Goal: Task Accomplishment & Management: Complete application form

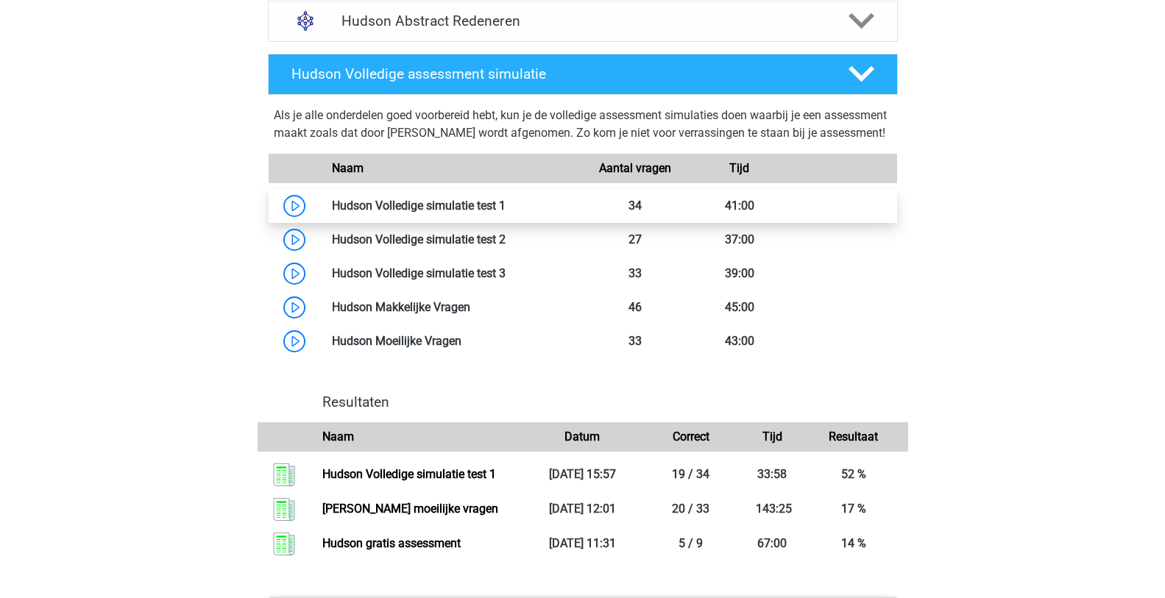
scroll to position [1251, 0]
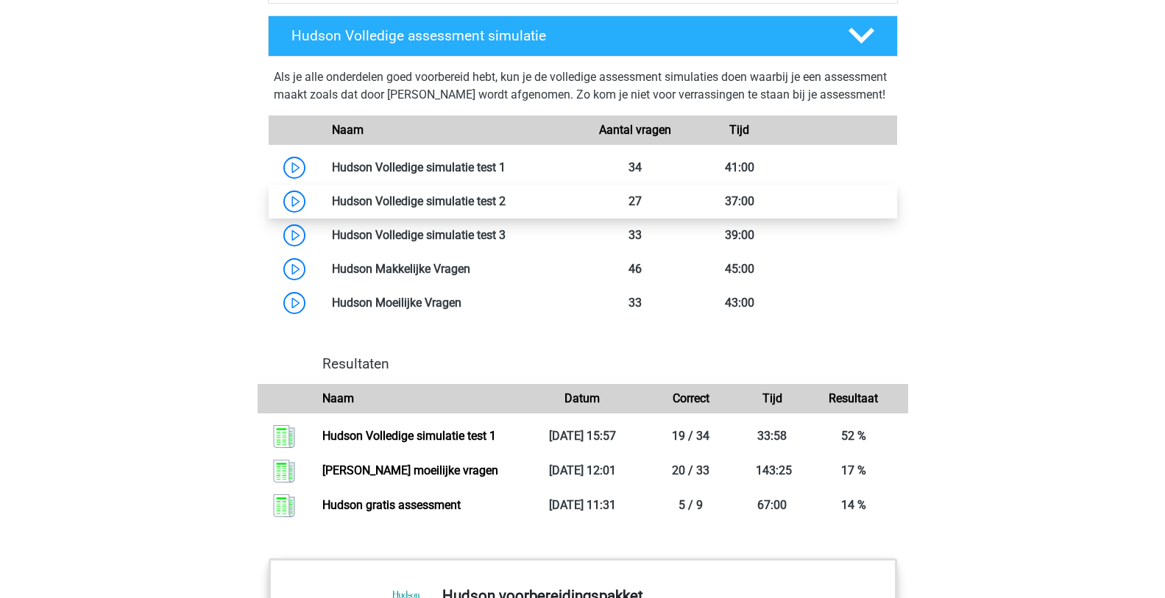
click at [505, 208] on link at bounding box center [505, 201] width 0 height 14
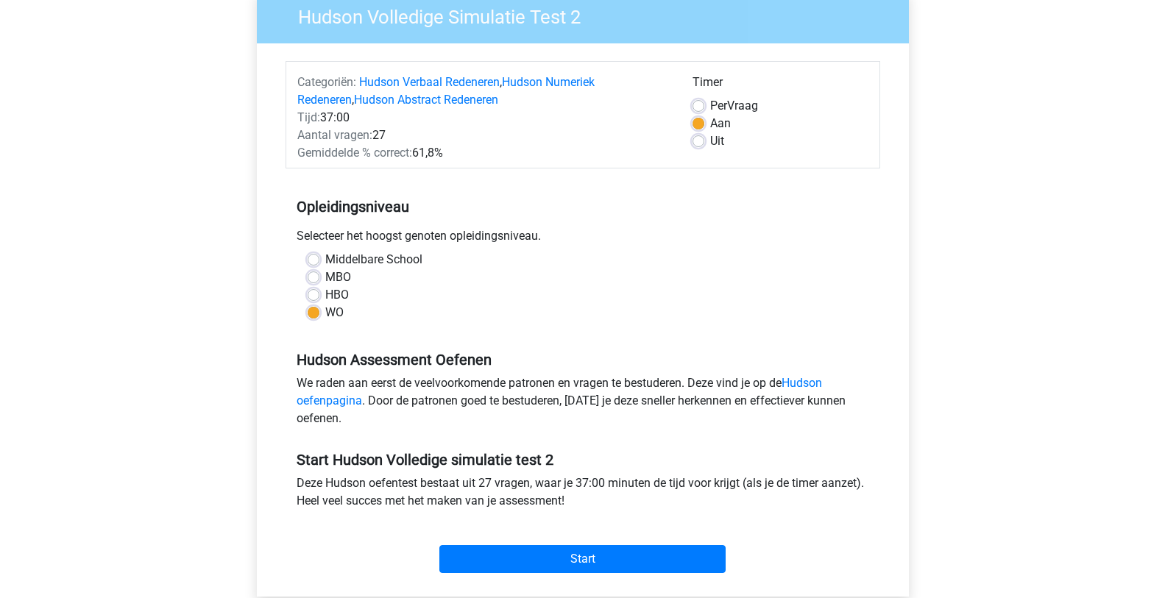
scroll to position [147, 0]
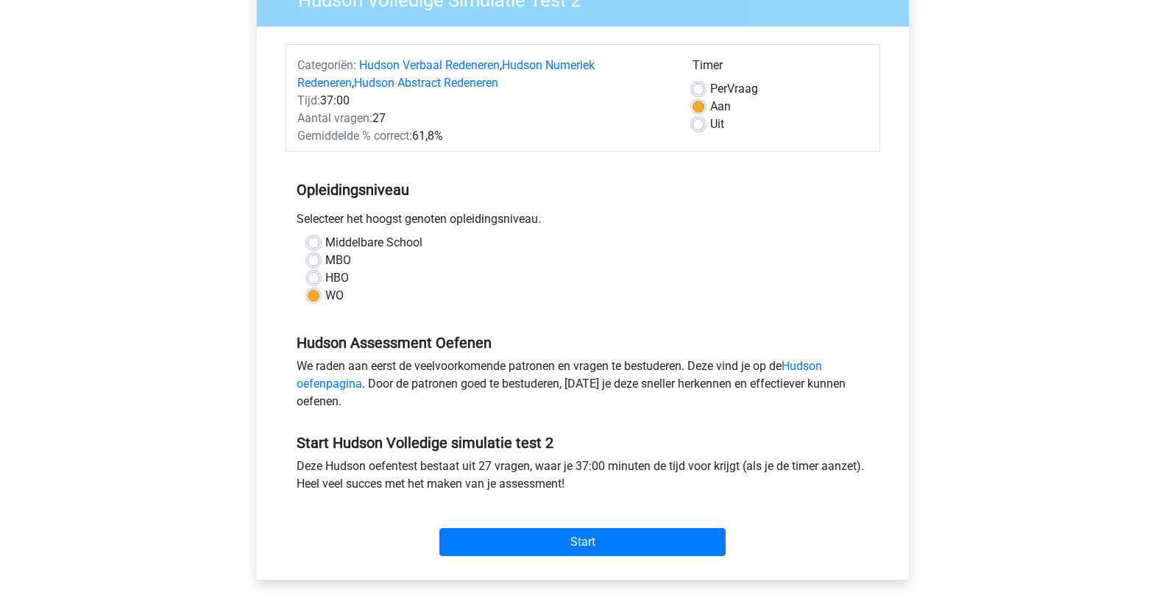
drag, startPoint x: 701, startPoint y: 93, endPoint x: 686, endPoint y: 127, distance: 37.6
click at [710, 93] on label "Per Vraag" at bounding box center [734, 89] width 48 height 18
click at [699, 93] on input "Per Vraag" at bounding box center [698, 87] width 12 height 15
radio input "true"
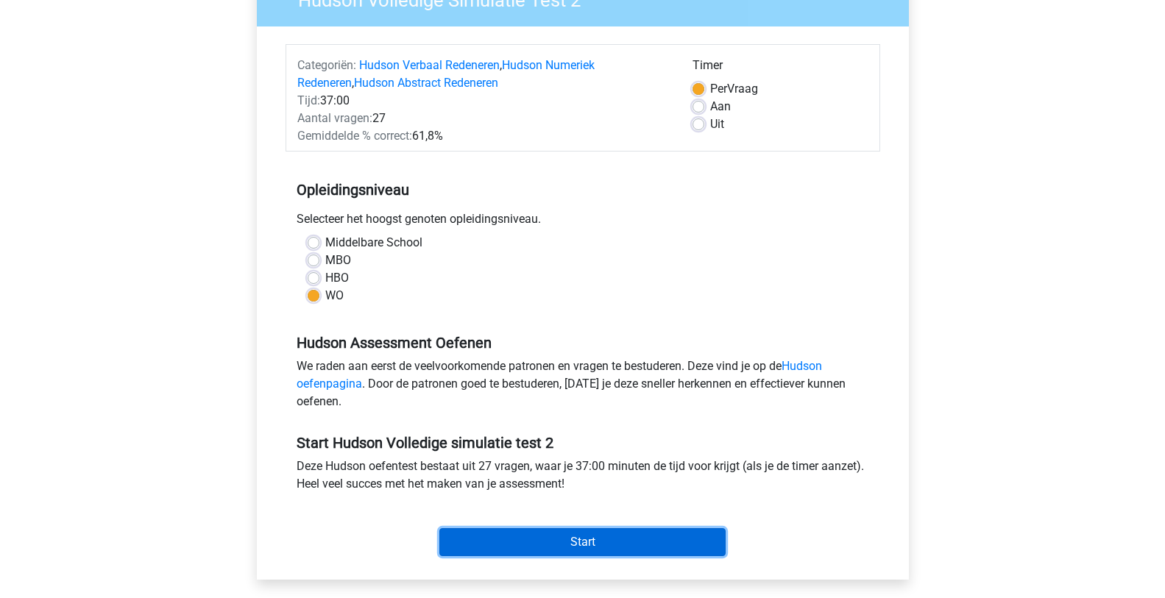
click at [550, 551] on input "Start" at bounding box center [582, 542] width 286 height 28
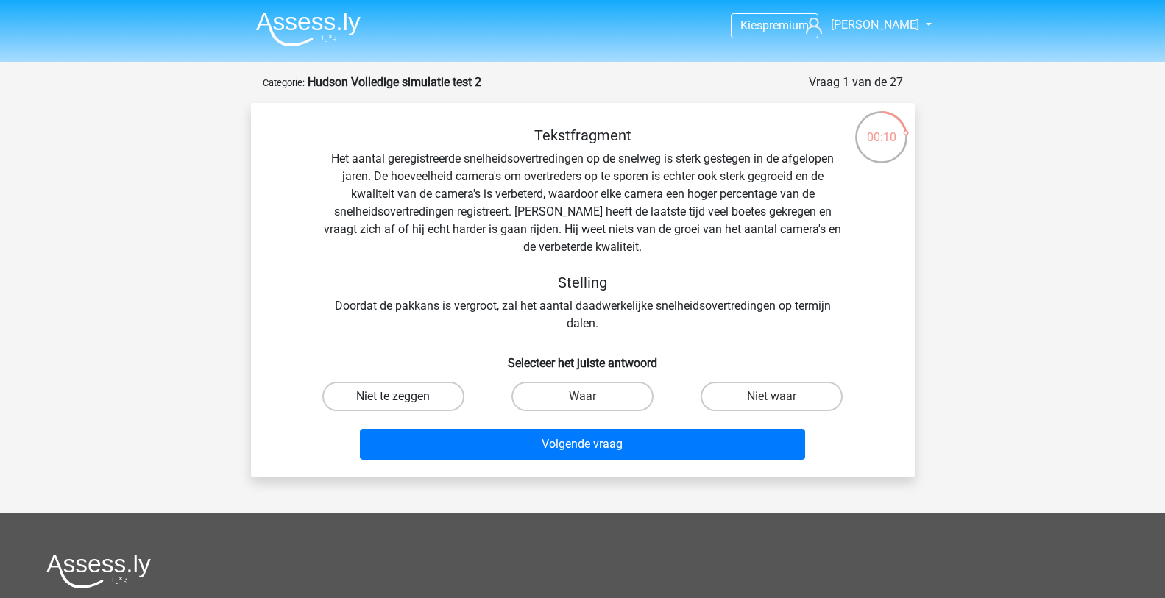
click at [442, 397] on label "Niet te zeggen" at bounding box center [393, 396] width 142 height 29
click at [402, 397] on input "Niet te zeggen" at bounding box center [398, 402] width 10 height 10
radio input "true"
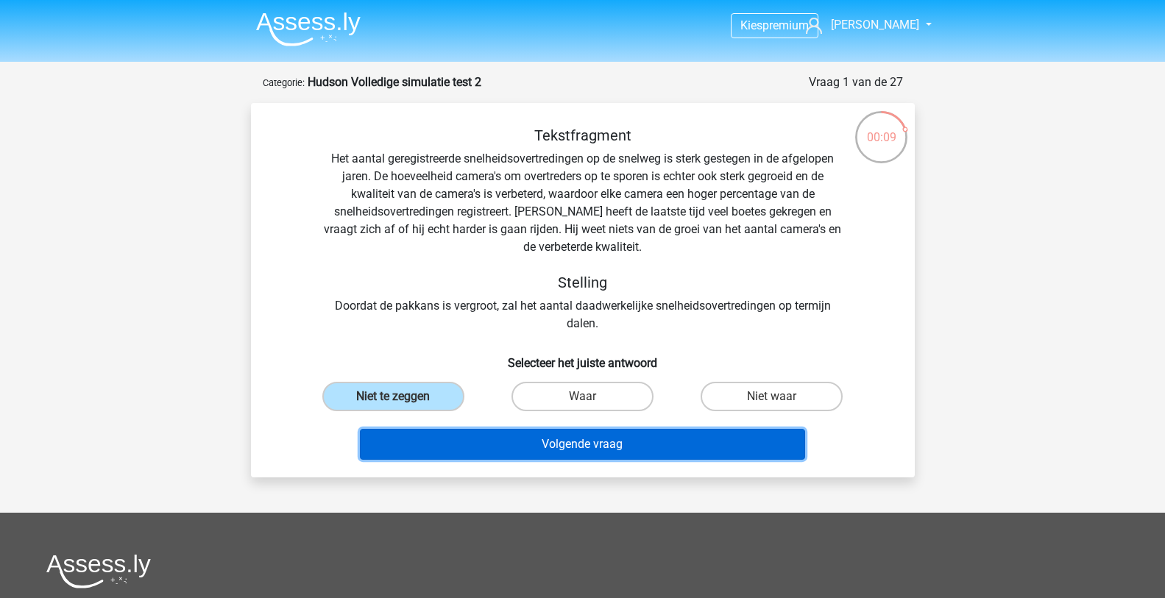
click at [551, 445] on button "Volgende vraag" at bounding box center [582, 444] width 445 height 31
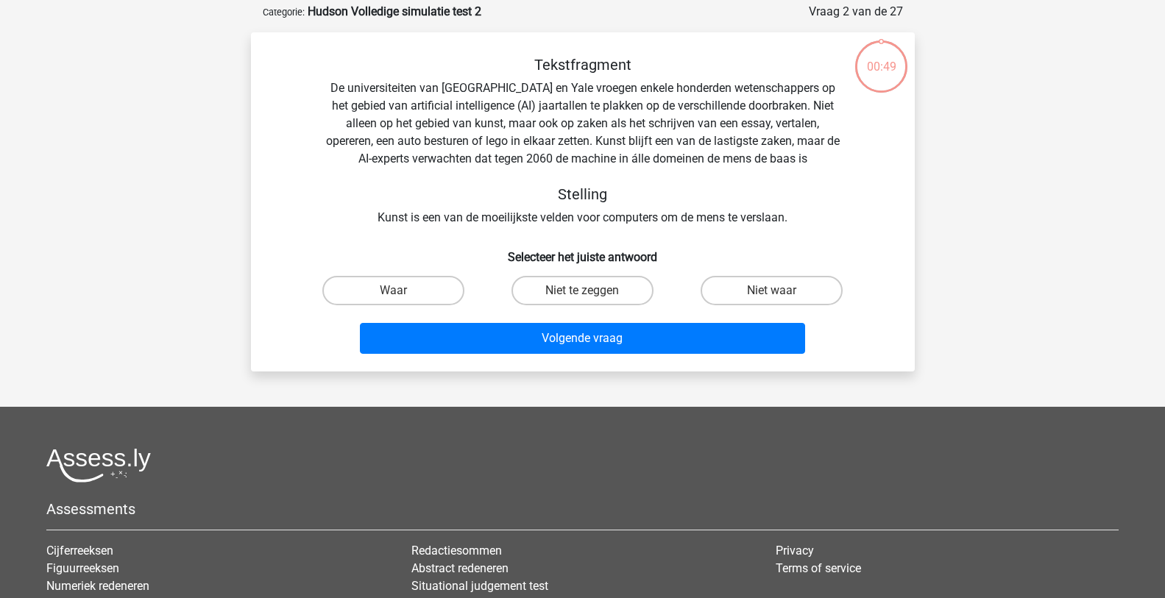
scroll to position [74, 0]
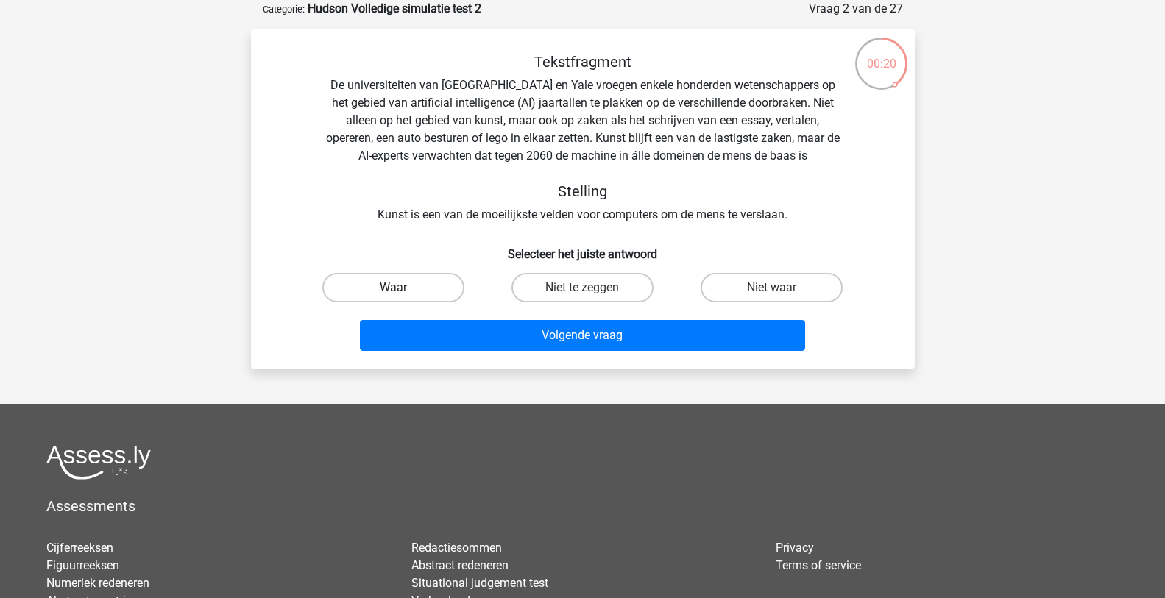
click at [423, 283] on label "Waar" at bounding box center [393, 287] width 142 height 29
click at [402, 288] on input "Waar" at bounding box center [398, 293] width 10 height 10
radio input "true"
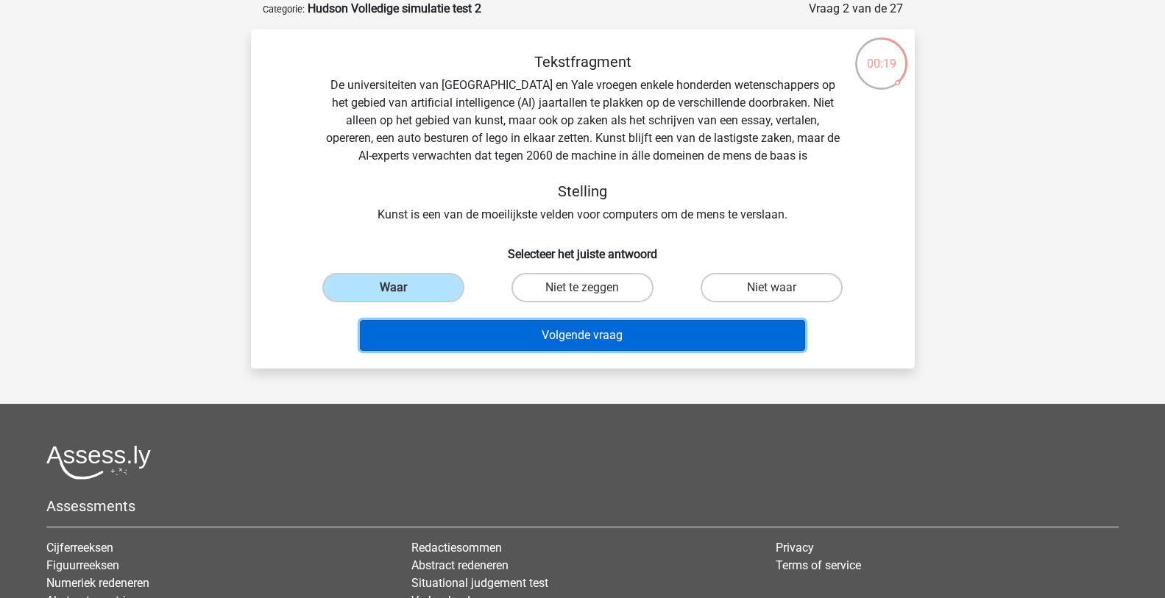
click at [550, 333] on button "Volgende vraag" at bounding box center [582, 335] width 445 height 31
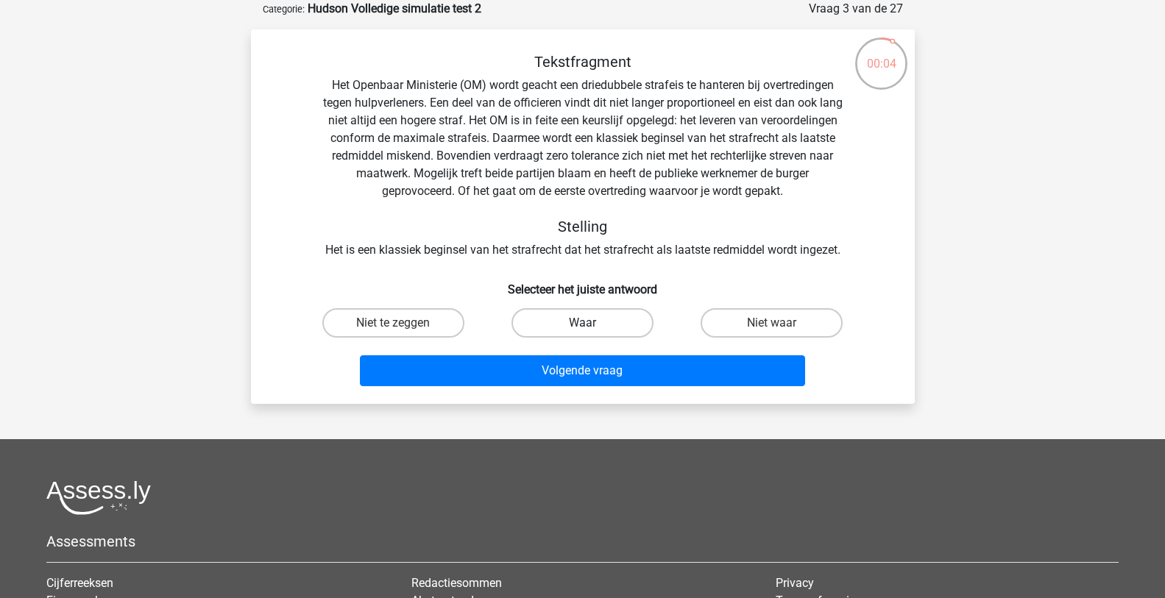
click at [576, 317] on label "Waar" at bounding box center [582, 322] width 142 height 29
click at [582, 323] on input "Waar" at bounding box center [587, 328] width 10 height 10
radio input "true"
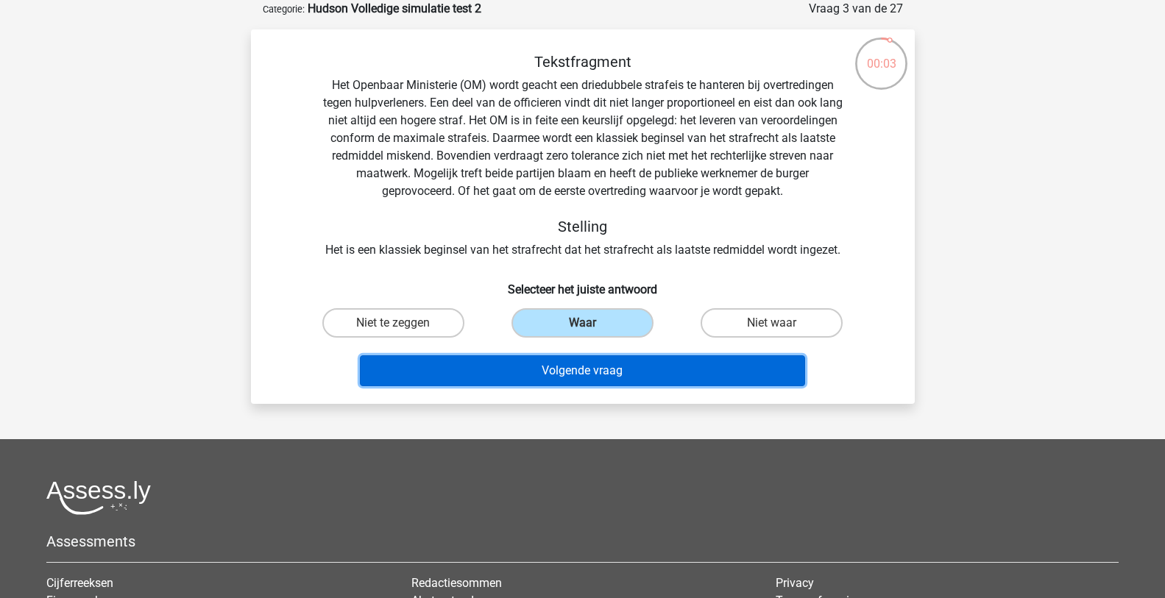
click at [584, 369] on button "Volgende vraag" at bounding box center [582, 370] width 445 height 31
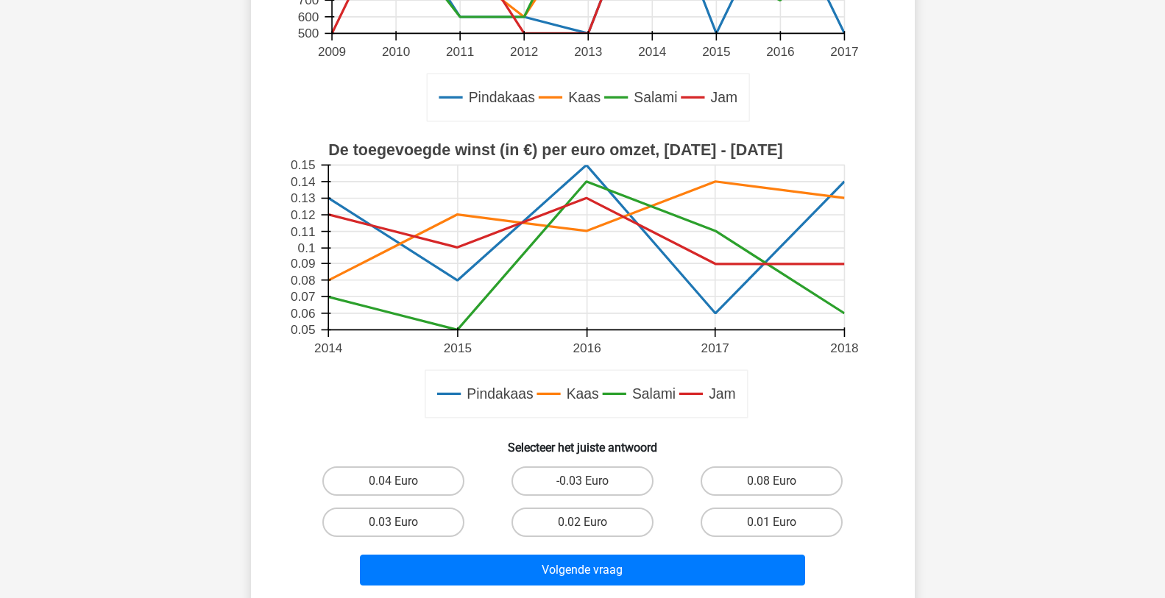
scroll to position [441, 0]
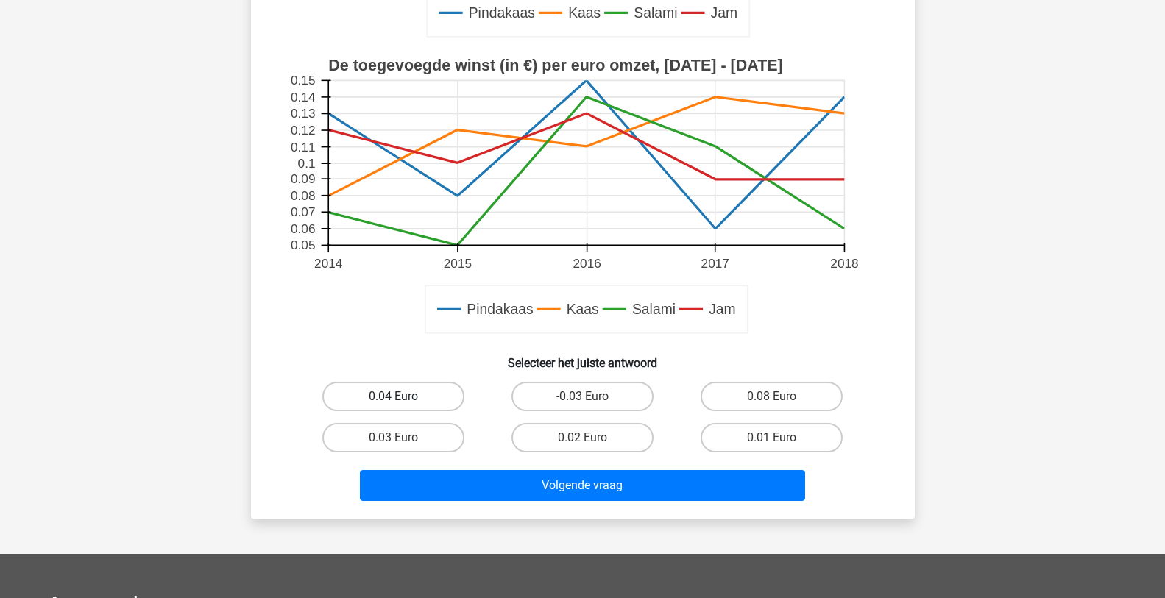
click at [425, 394] on label "0.04 Euro" at bounding box center [393, 396] width 142 height 29
click at [402, 397] on input "0.04 Euro" at bounding box center [398, 402] width 10 height 10
radio input "true"
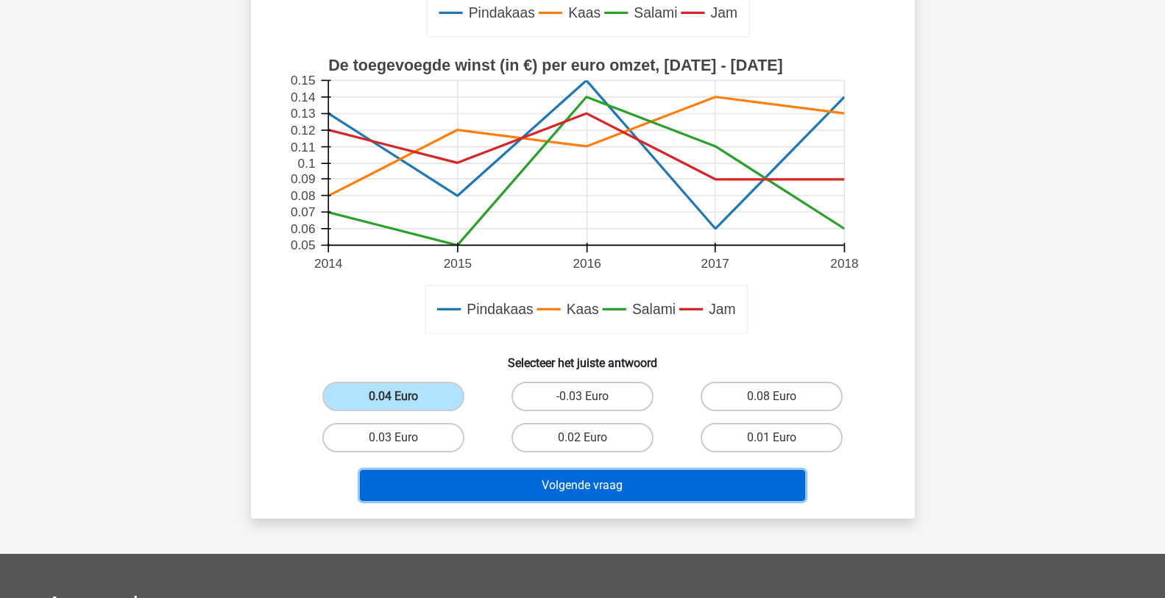
click at [603, 480] on button "Volgende vraag" at bounding box center [582, 485] width 445 height 31
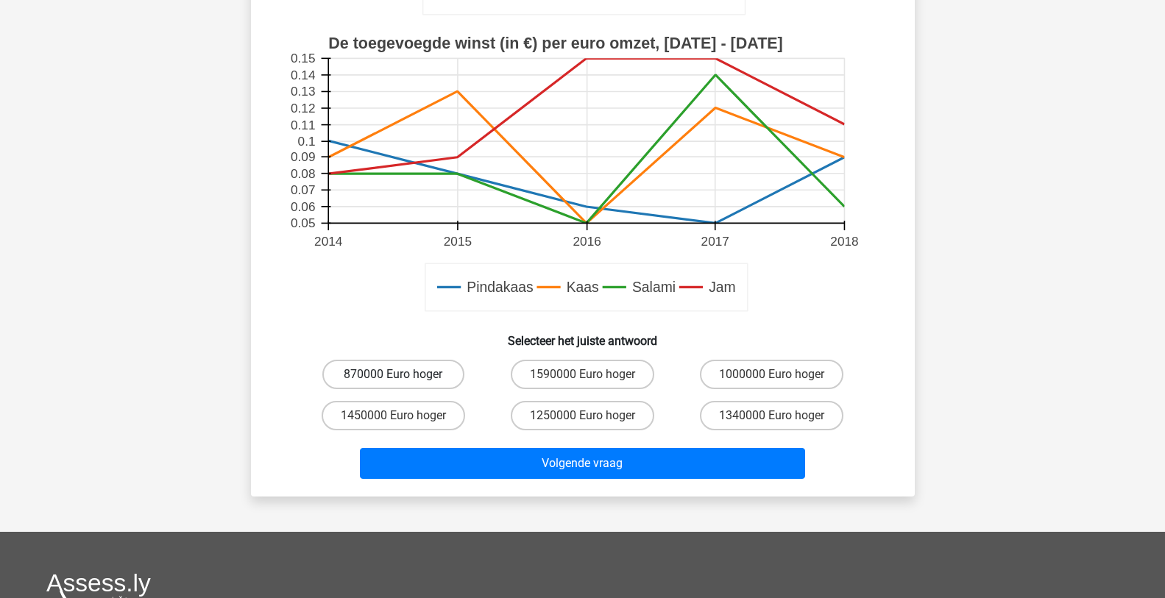
click at [409, 370] on label "870000 Euro hoger" at bounding box center [393, 374] width 142 height 29
click at [402, 374] on input "870000 Euro hoger" at bounding box center [398, 379] width 10 height 10
radio input "true"
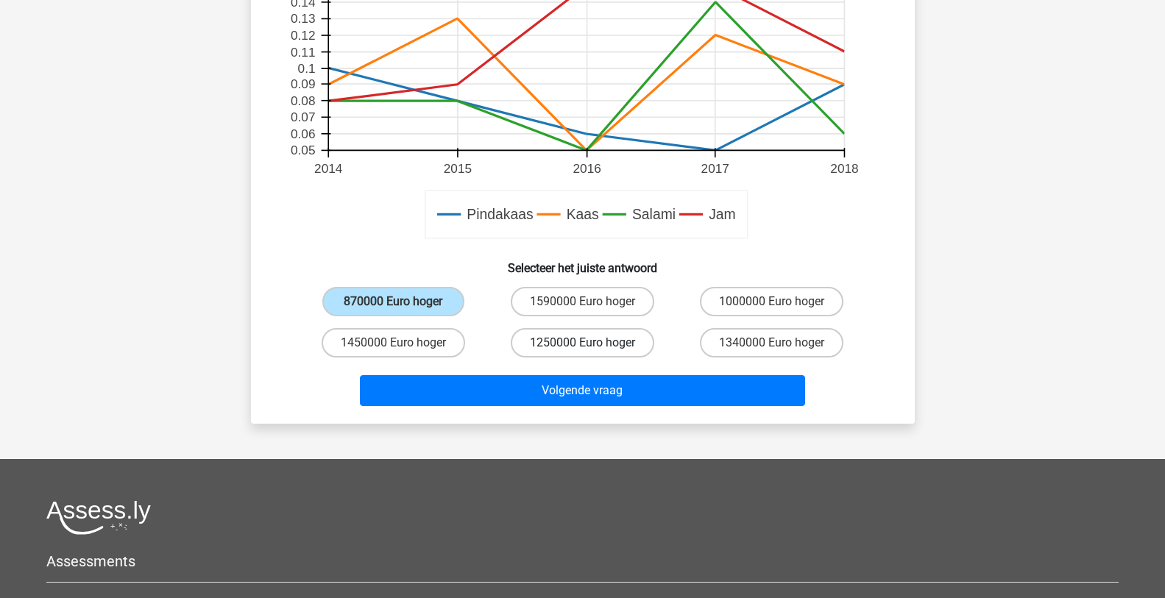
scroll to position [515, 0]
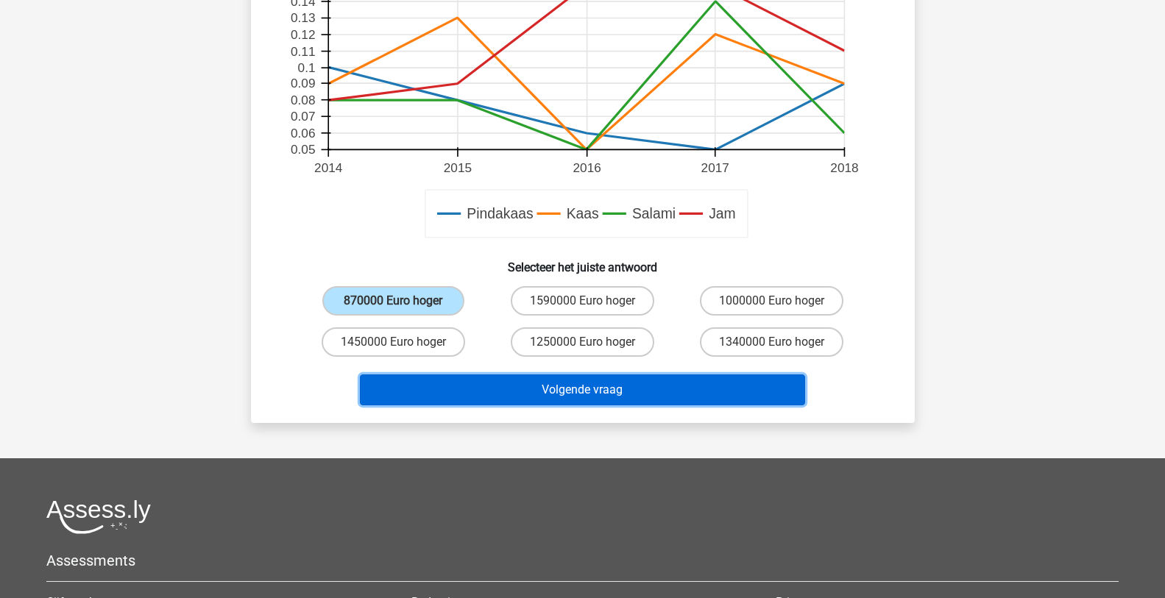
click at [597, 388] on button "Volgende vraag" at bounding box center [582, 389] width 445 height 31
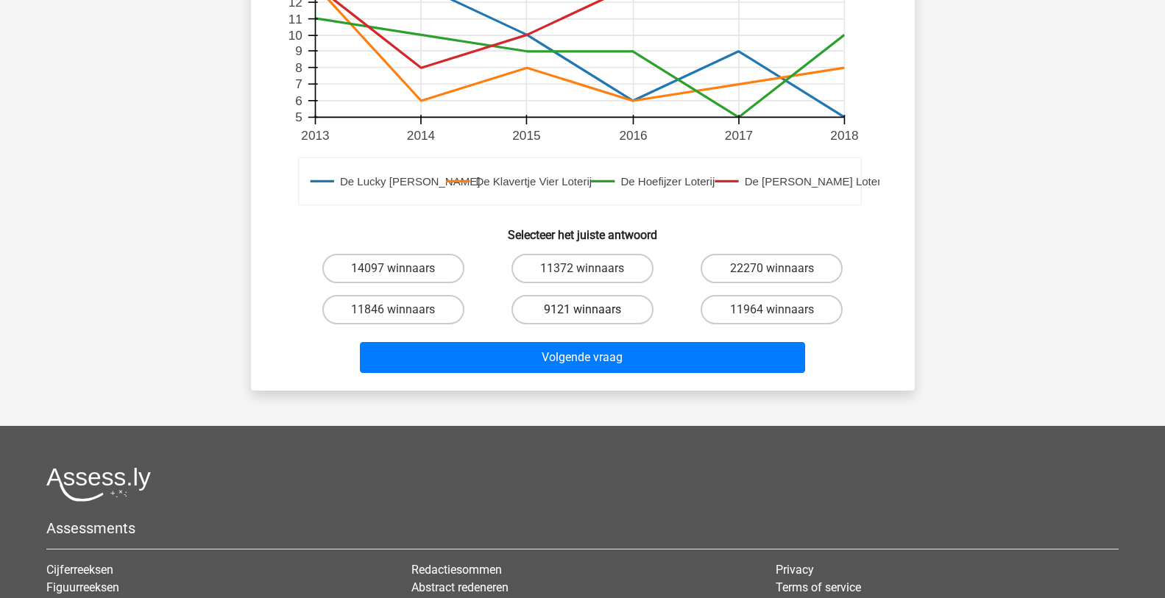
scroll to position [662, 0]
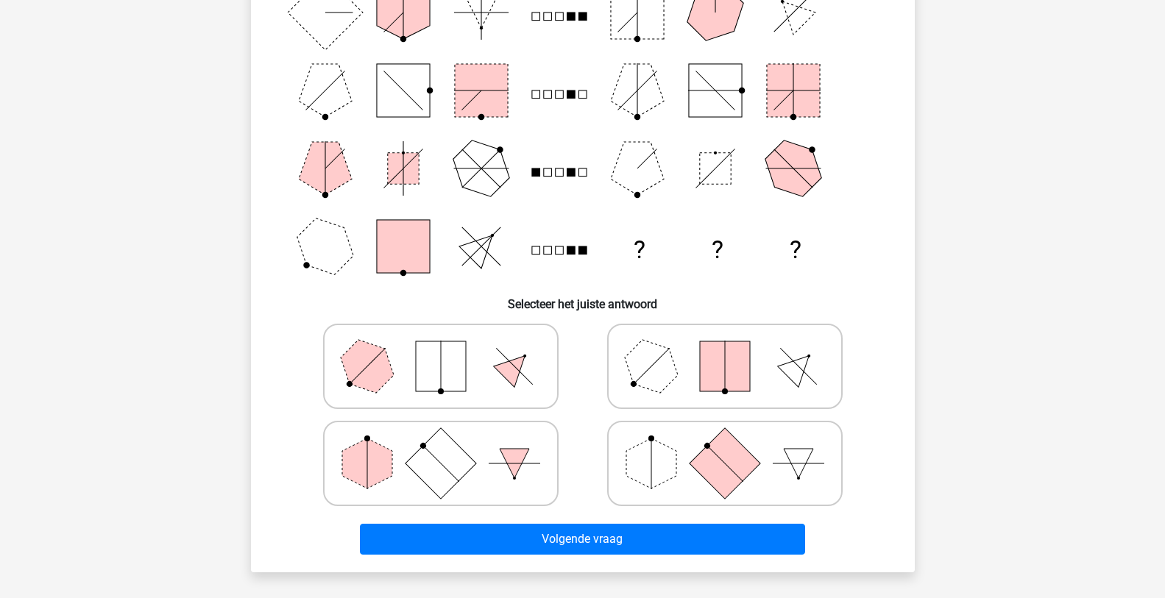
scroll to position [221, 0]
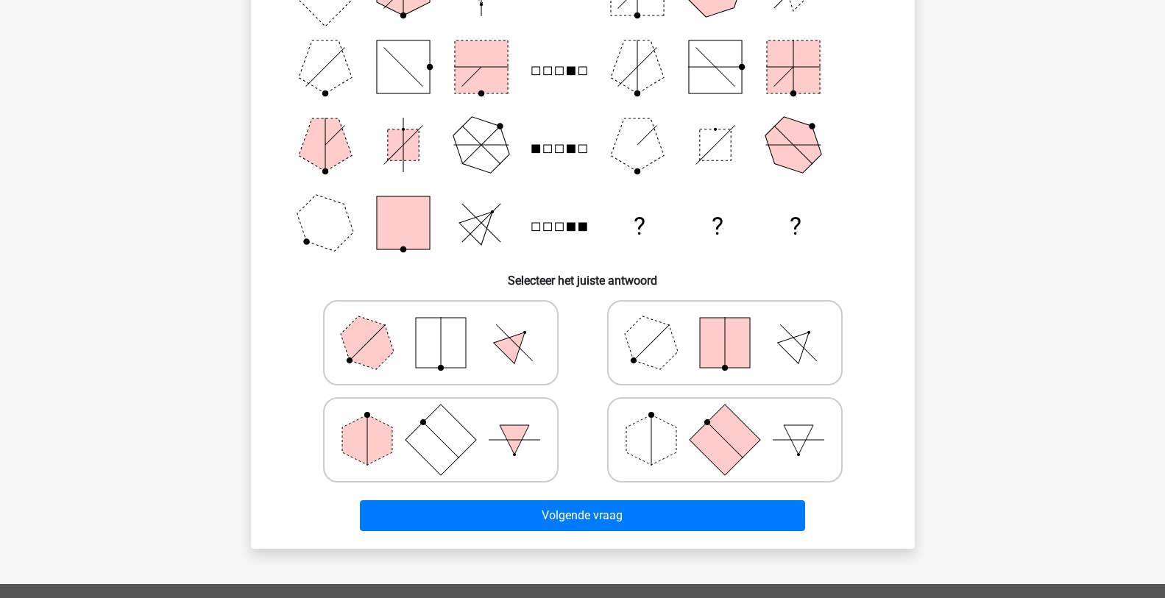
click at [682, 445] on icon at bounding box center [724, 440] width 221 height 74
click at [725, 422] on input "radio" at bounding box center [730, 417] width 10 height 10
radio input "true"
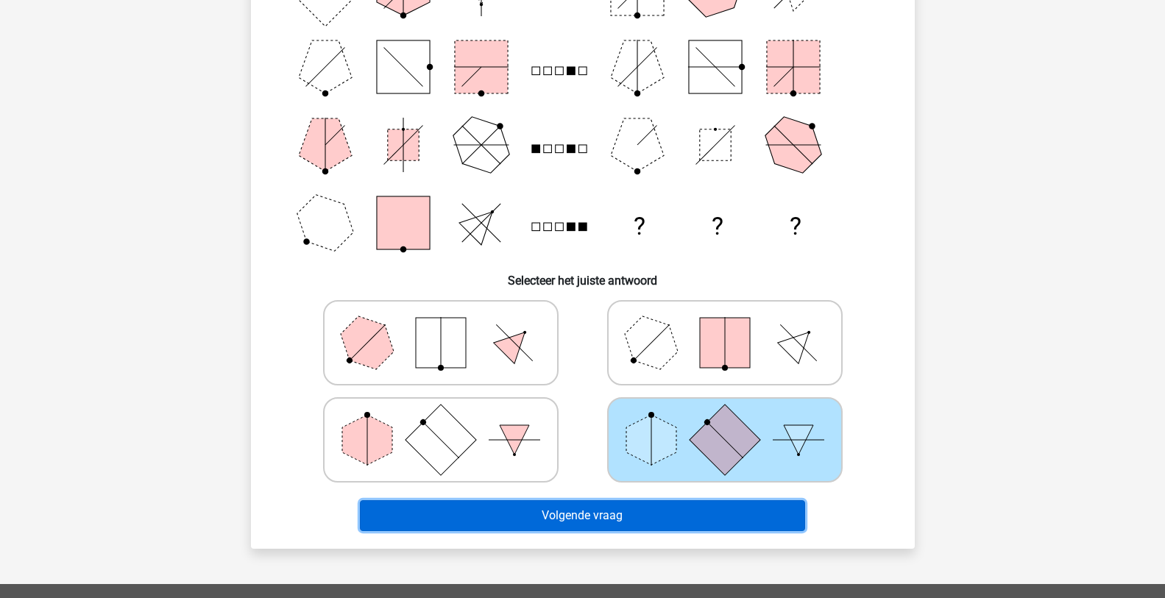
click at [634, 519] on button "Volgende vraag" at bounding box center [582, 515] width 445 height 31
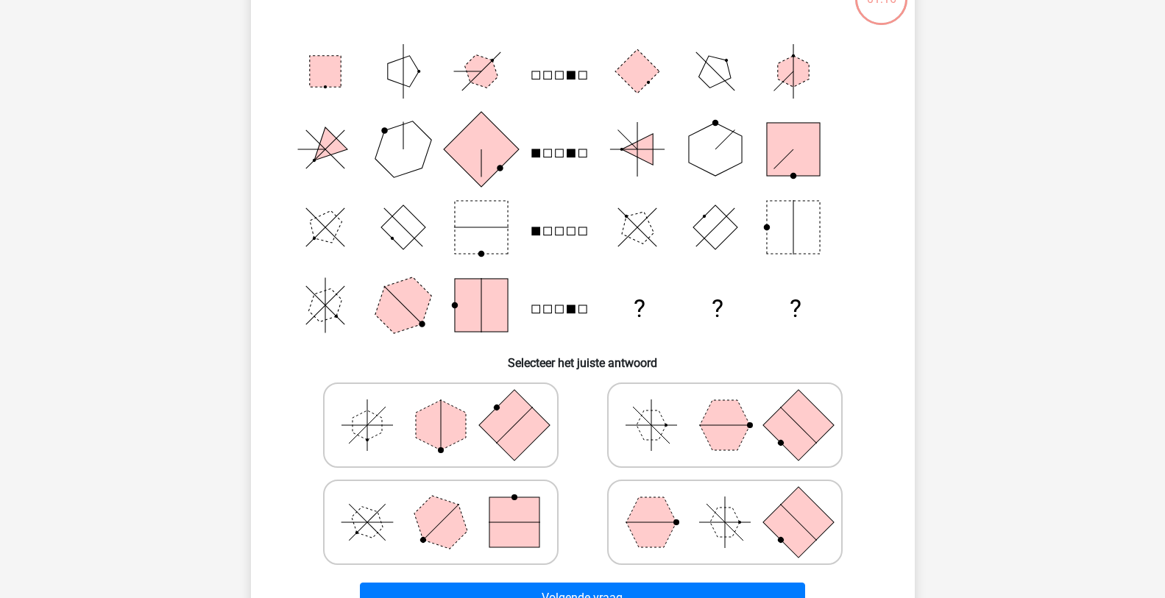
scroll to position [147, 0]
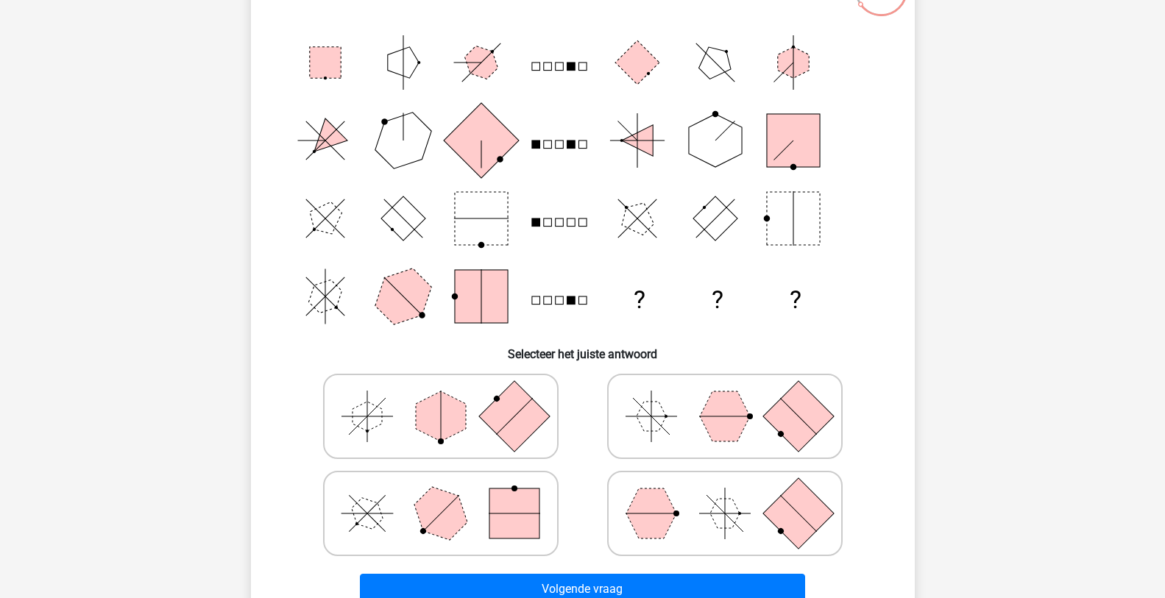
click at [713, 434] on polygon at bounding box center [725, 416] width 50 height 50
click at [725, 398] on input "radio" at bounding box center [730, 393] width 10 height 10
radio input "true"
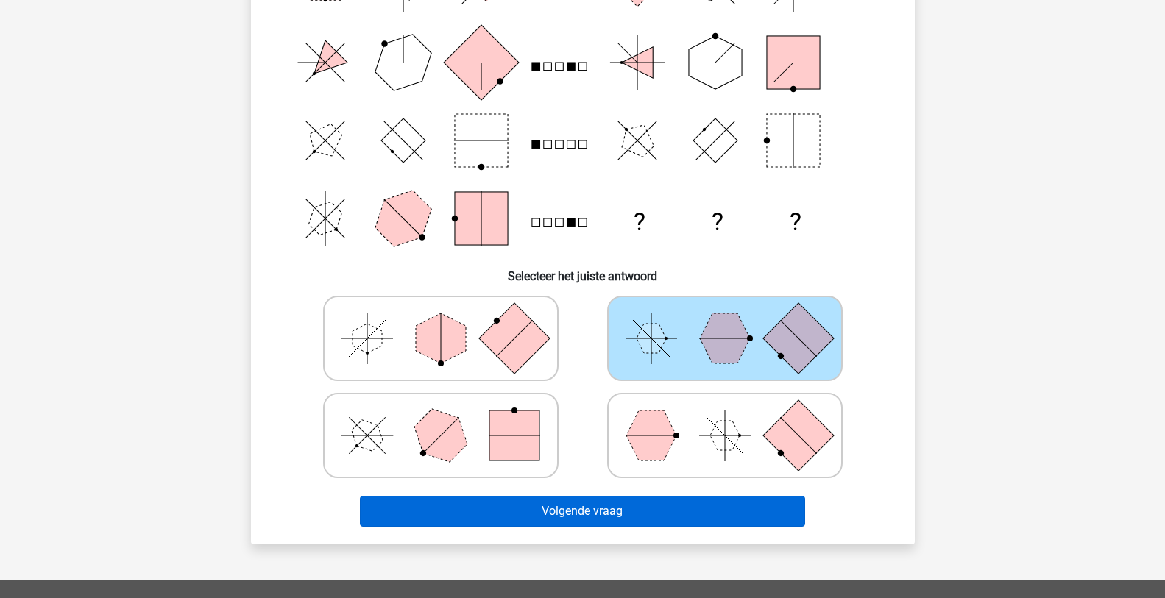
scroll to position [294, 0]
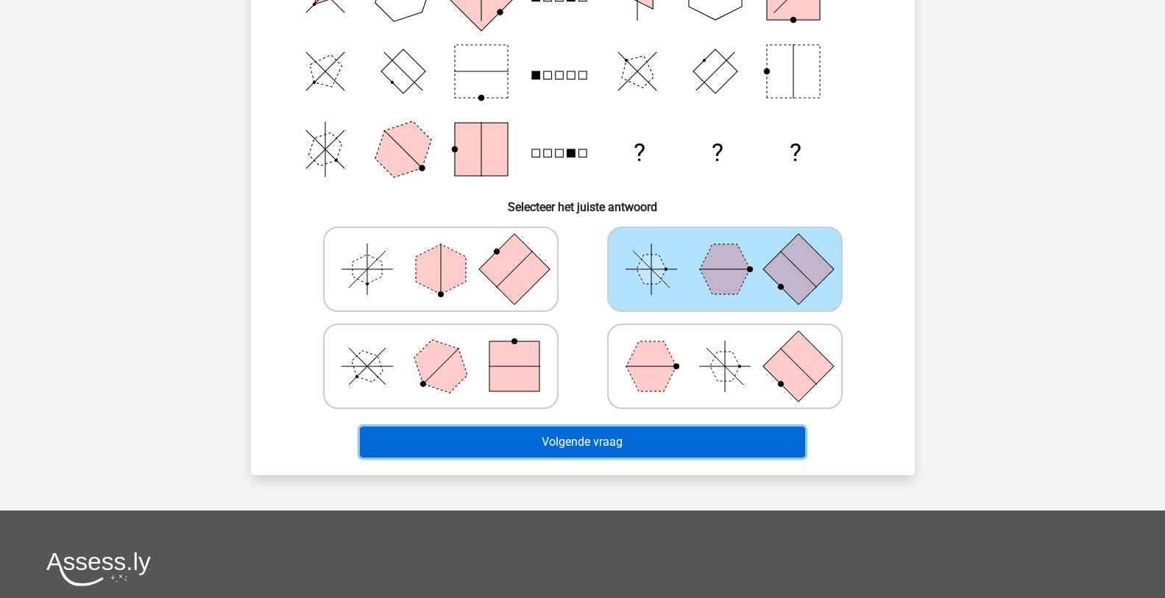
click at [606, 448] on button "Volgende vraag" at bounding box center [582, 442] width 445 height 31
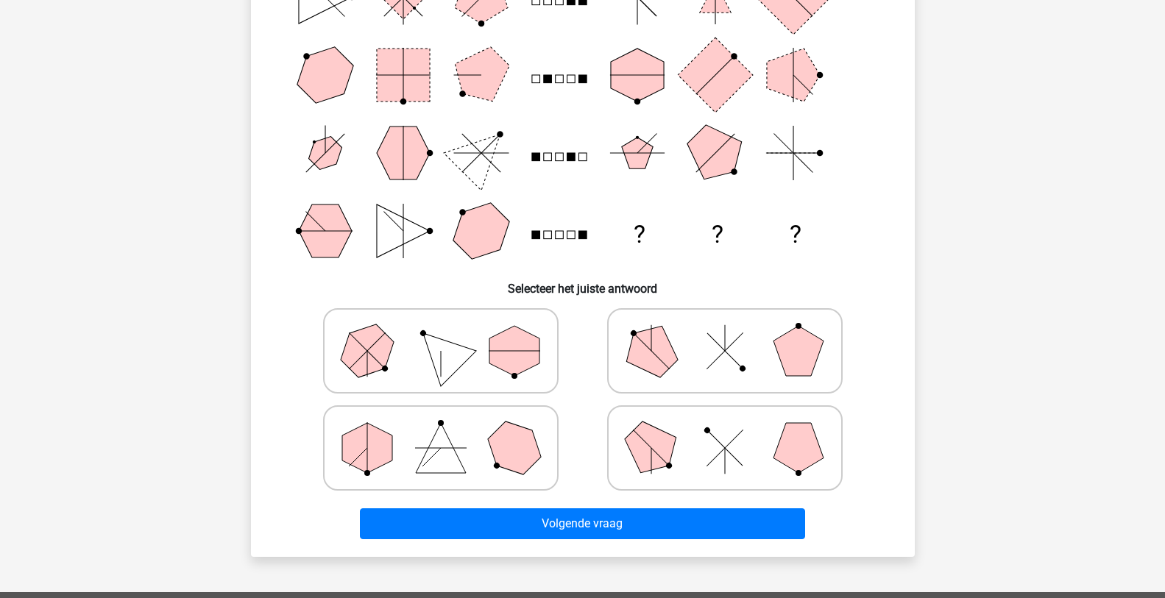
scroll to position [221, 0]
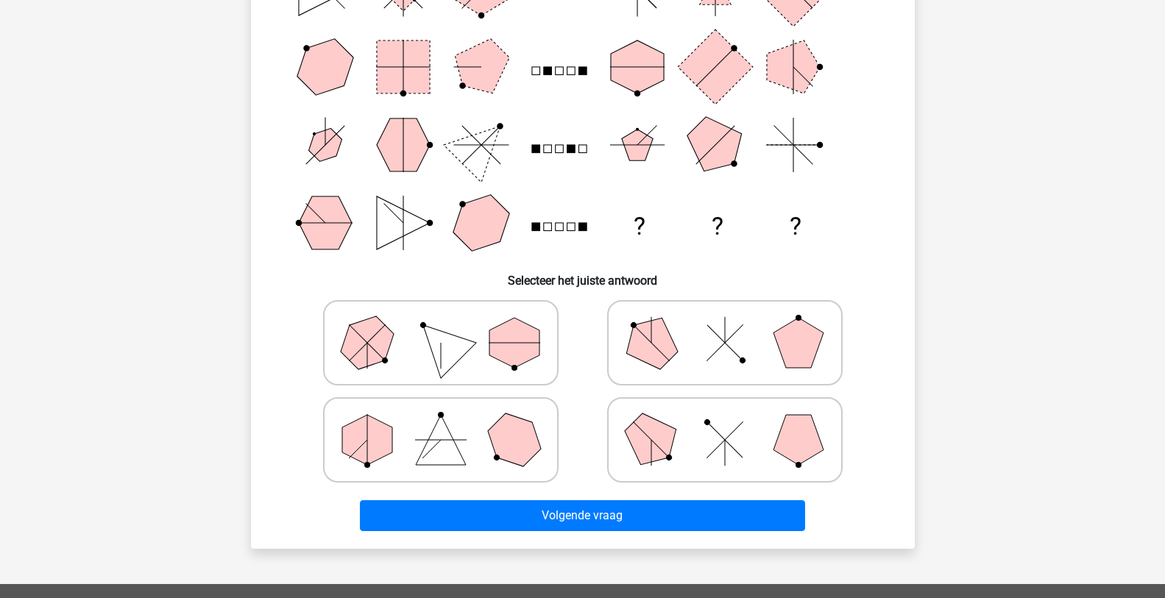
click at [714, 449] on icon at bounding box center [724, 440] width 221 height 74
click at [725, 422] on input "radio" at bounding box center [730, 417] width 10 height 10
radio input "true"
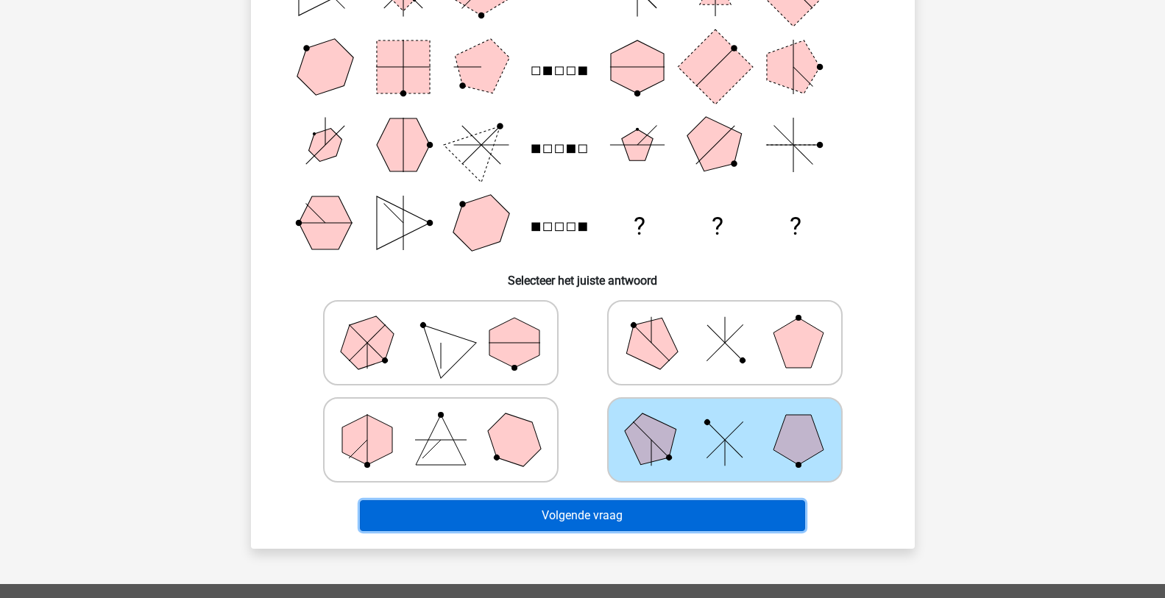
click at [650, 519] on button "Volgende vraag" at bounding box center [582, 515] width 445 height 31
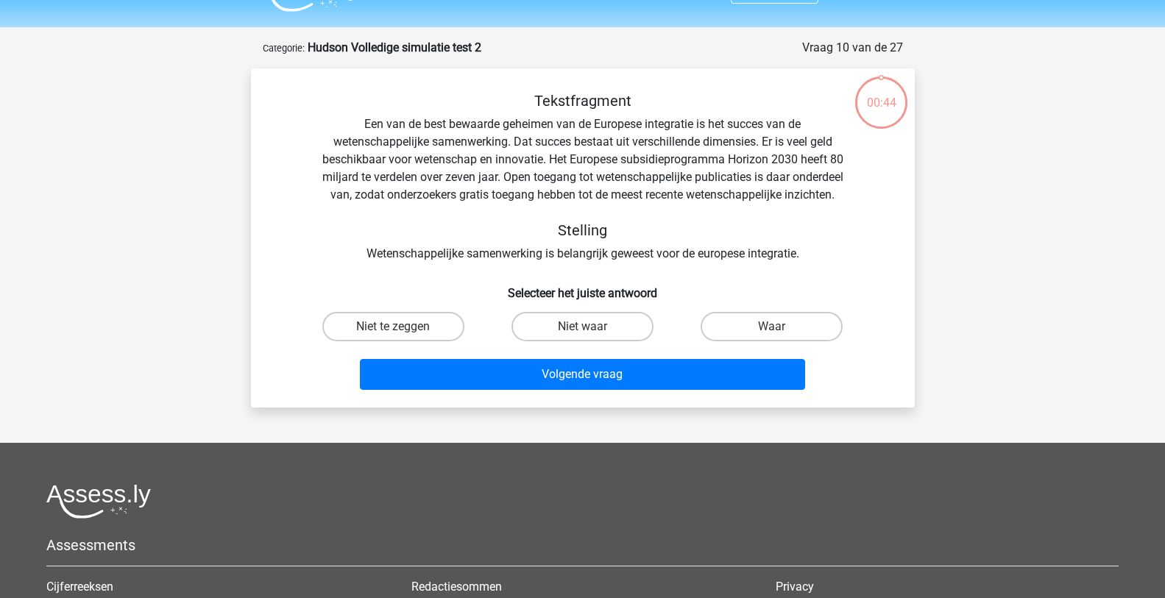
scroll to position [0, 0]
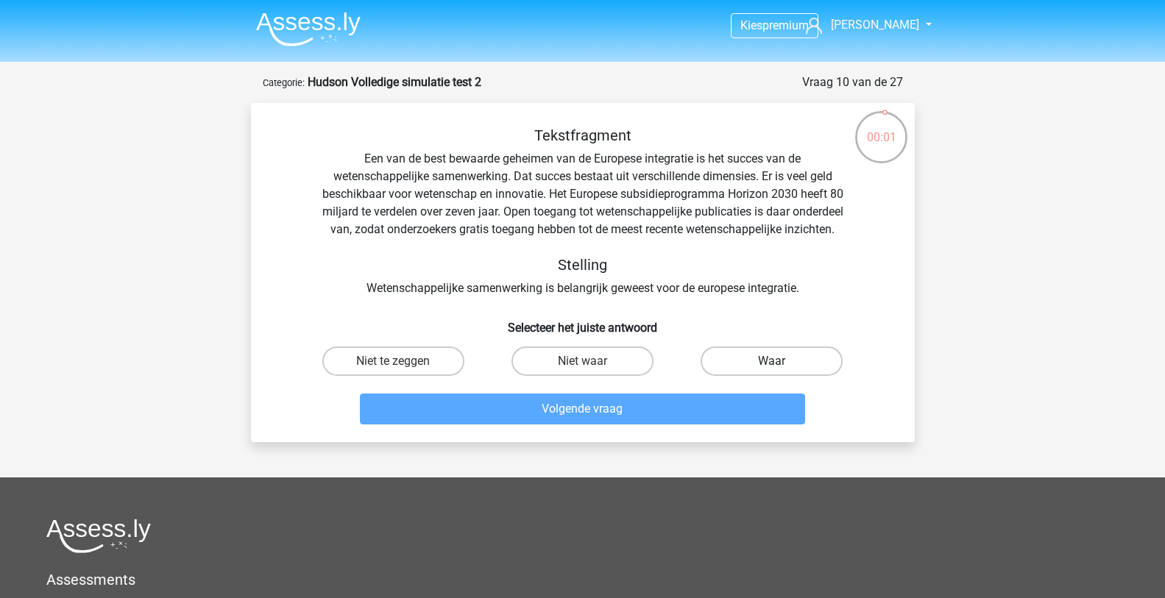
click at [723, 376] on label "Waar" at bounding box center [771, 361] width 142 height 29
click at [772, 371] on input "Waar" at bounding box center [777, 366] width 10 height 10
radio input "true"
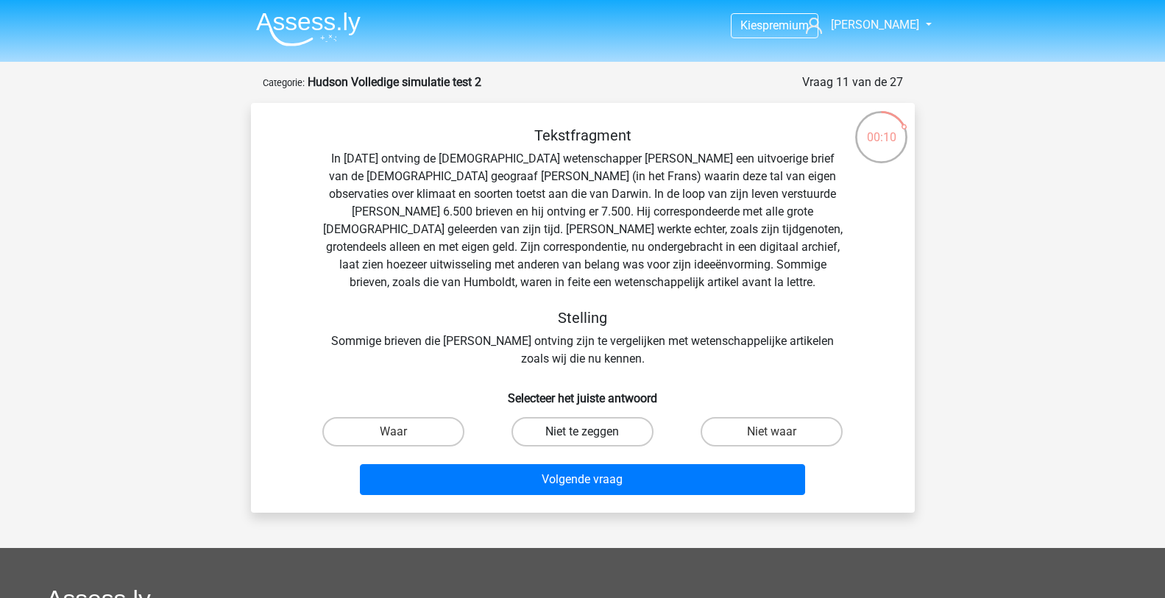
click at [580, 428] on label "Niet te zeggen" at bounding box center [582, 431] width 142 height 29
click at [582, 432] on input "Niet te zeggen" at bounding box center [587, 437] width 10 height 10
radio input "true"
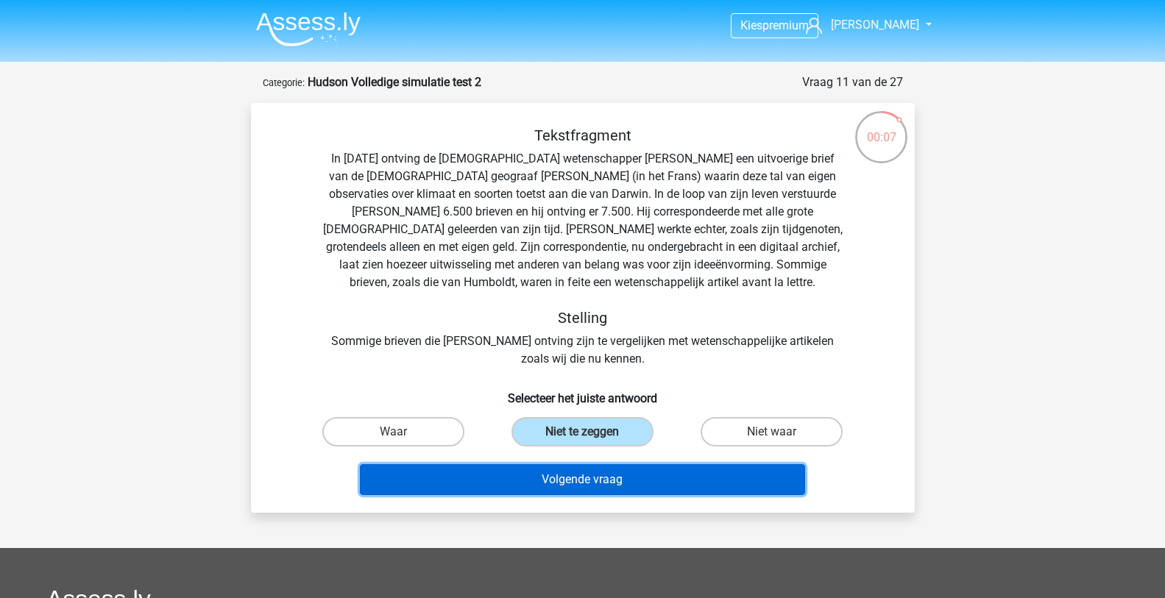
click at [596, 478] on button "Volgende vraag" at bounding box center [582, 479] width 445 height 31
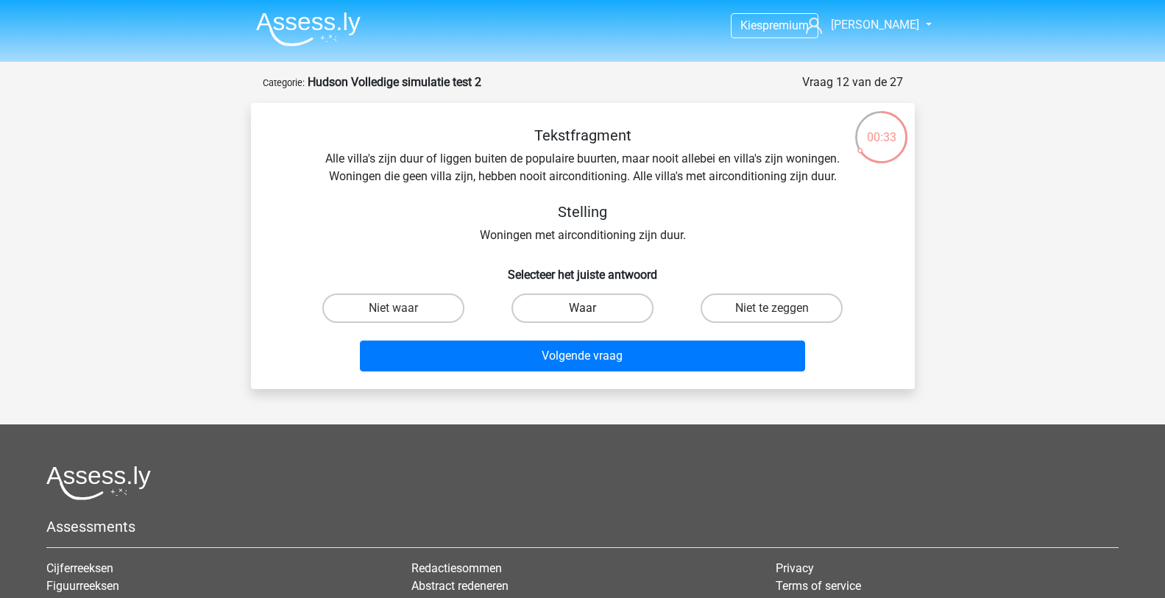
click at [603, 308] on label "Waar" at bounding box center [582, 308] width 142 height 29
click at [592, 308] on input "Waar" at bounding box center [587, 313] width 10 height 10
radio input "true"
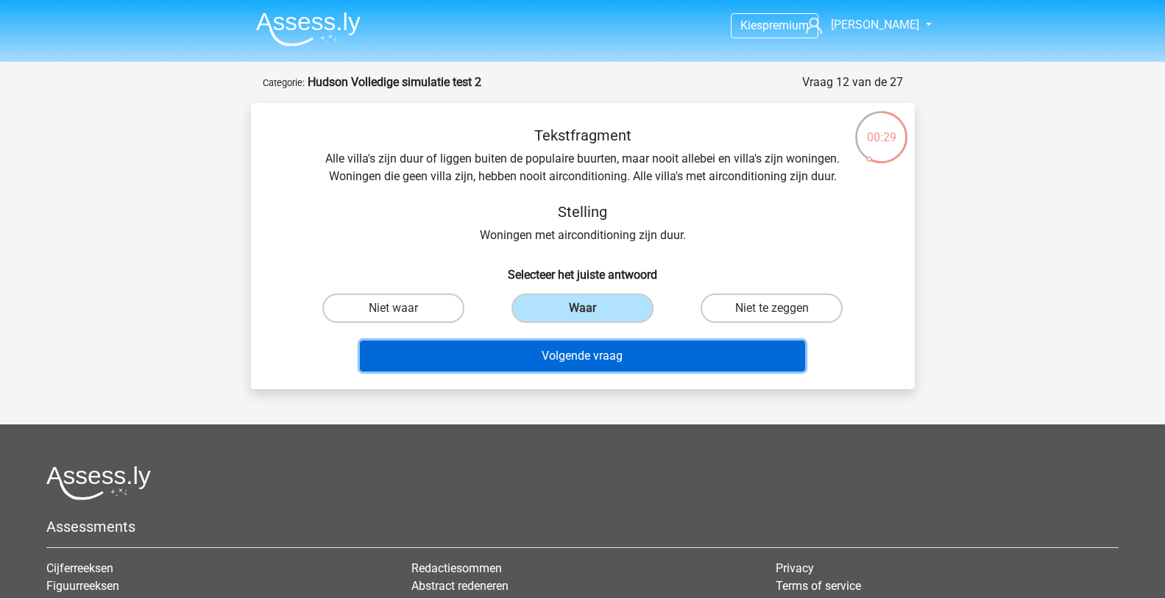
click at [644, 358] on button "Volgende vraag" at bounding box center [582, 356] width 445 height 31
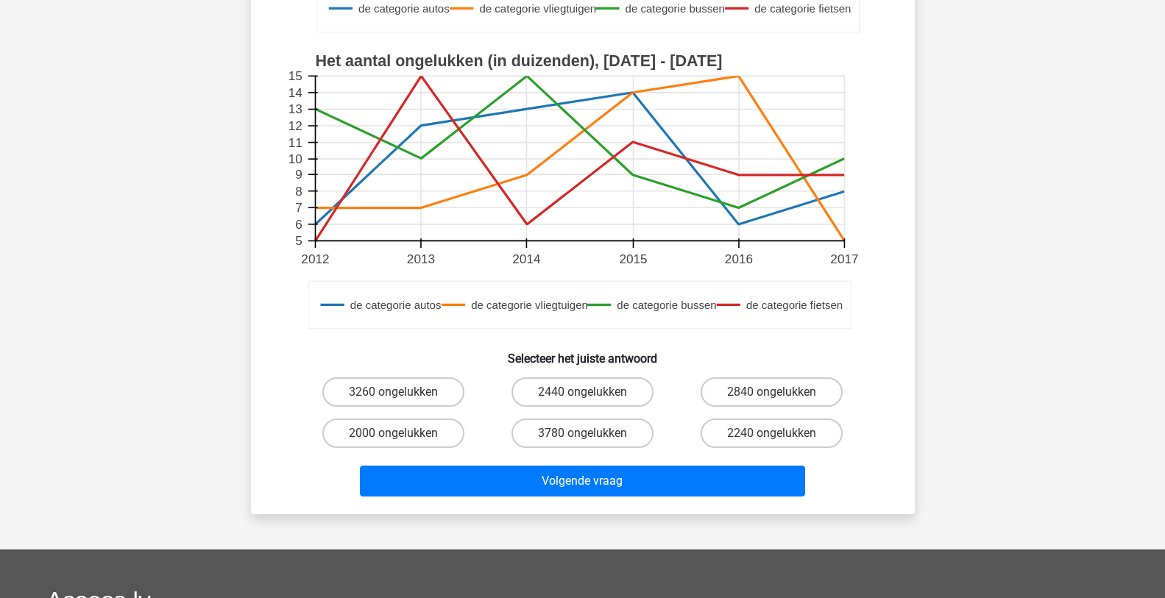
scroll to position [441, 0]
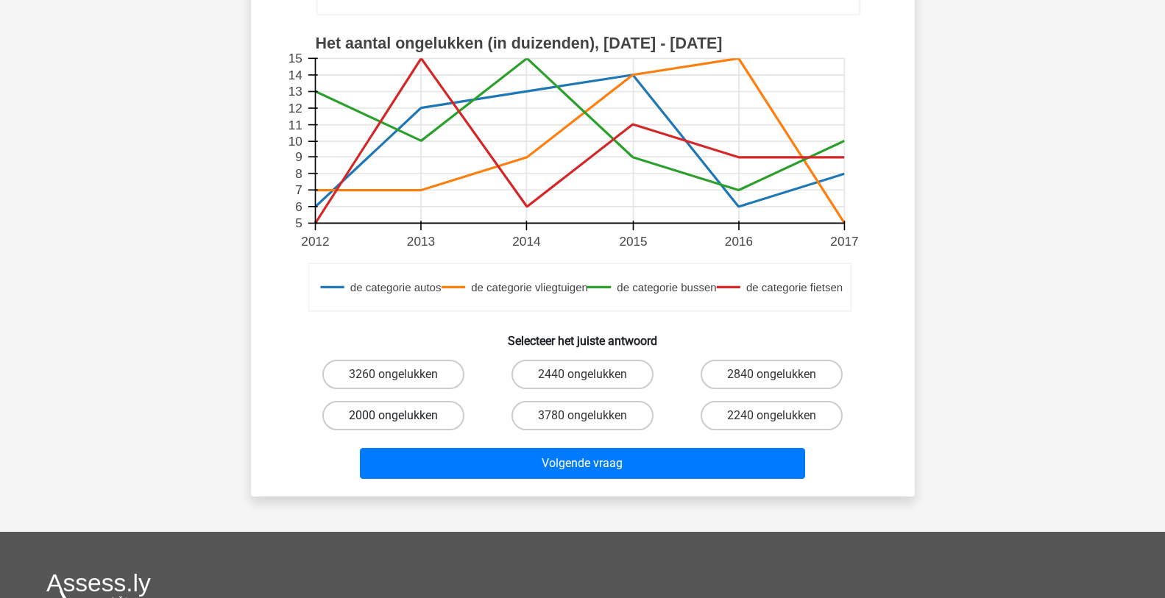
click at [402, 413] on label "2000 ongelukken" at bounding box center [393, 415] width 142 height 29
click at [402, 416] on input "2000 ongelukken" at bounding box center [398, 421] width 10 height 10
radio input "true"
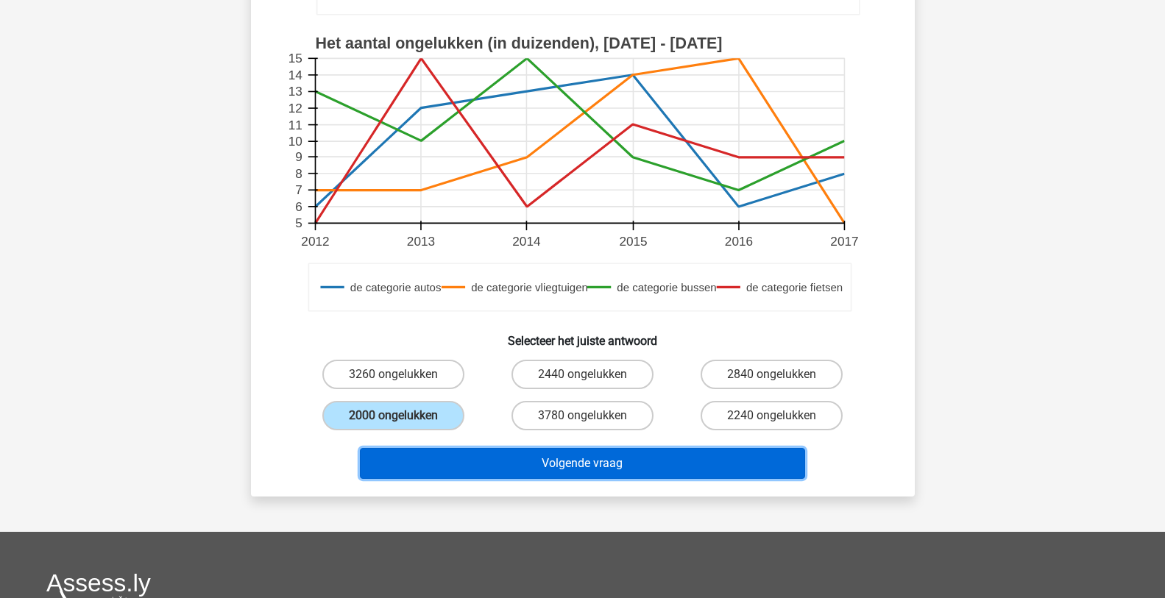
click at [572, 469] on button "Volgende vraag" at bounding box center [582, 463] width 445 height 31
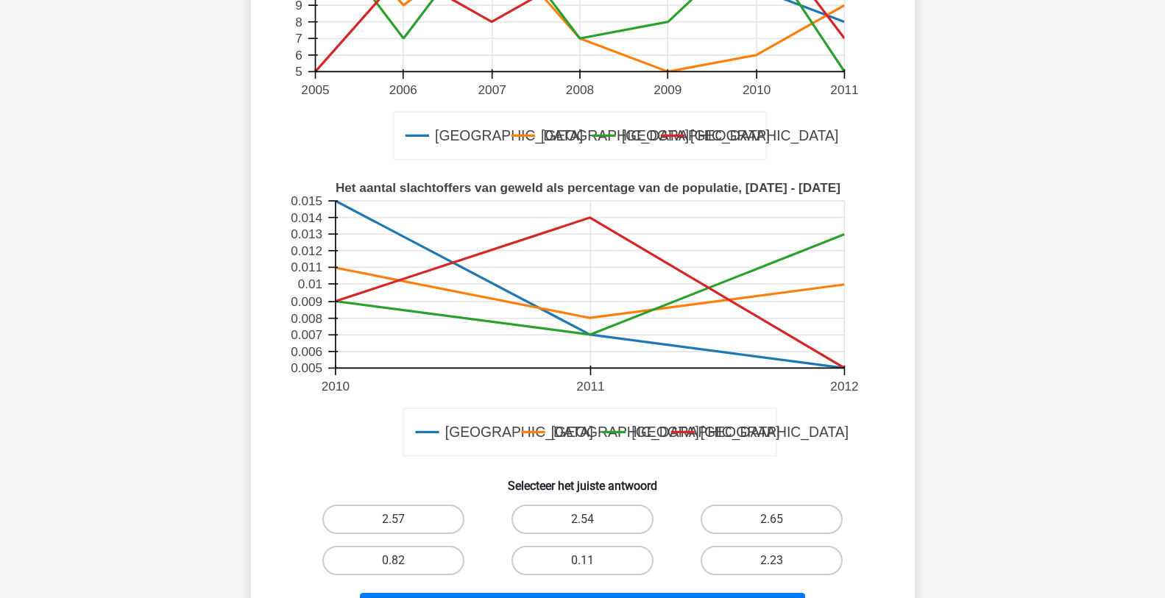
scroll to position [368, 0]
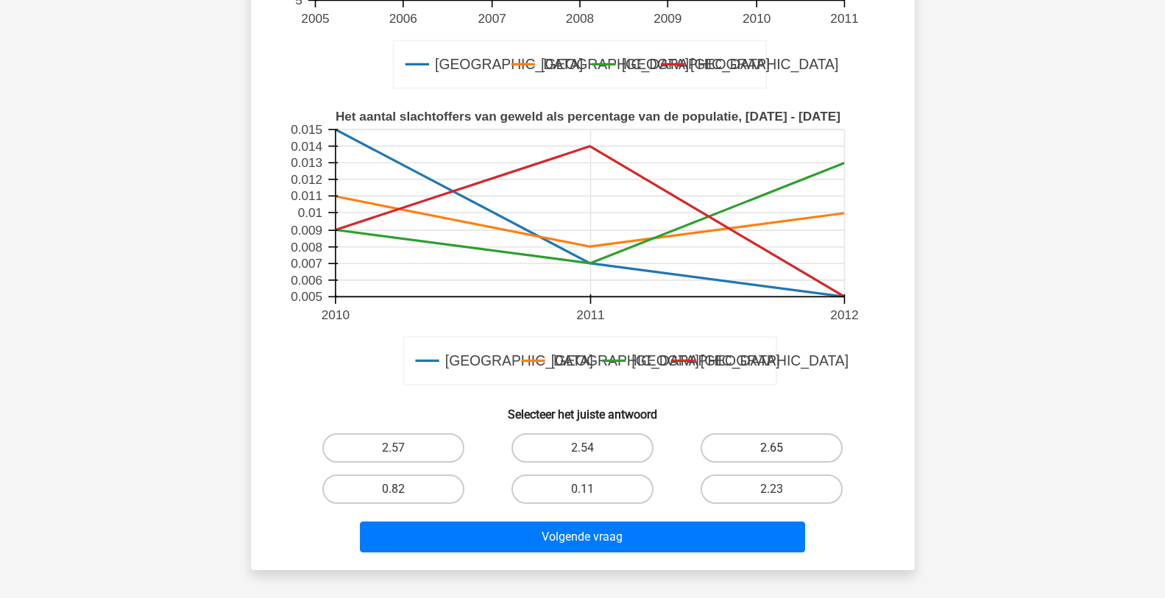
click at [764, 448] on label "2.65" at bounding box center [771, 447] width 142 height 29
click at [772, 448] on input "2.65" at bounding box center [777, 453] width 10 height 10
radio input "true"
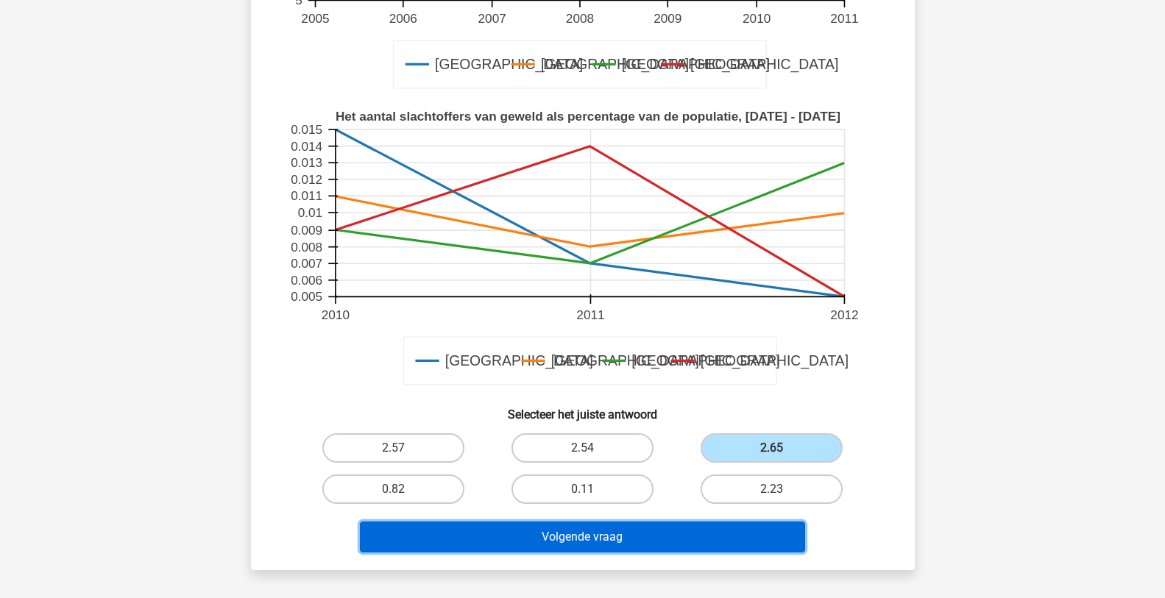
click at [628, 528] on button "Volgende vraag" at bounding box center [582, 537] width 445 height 31
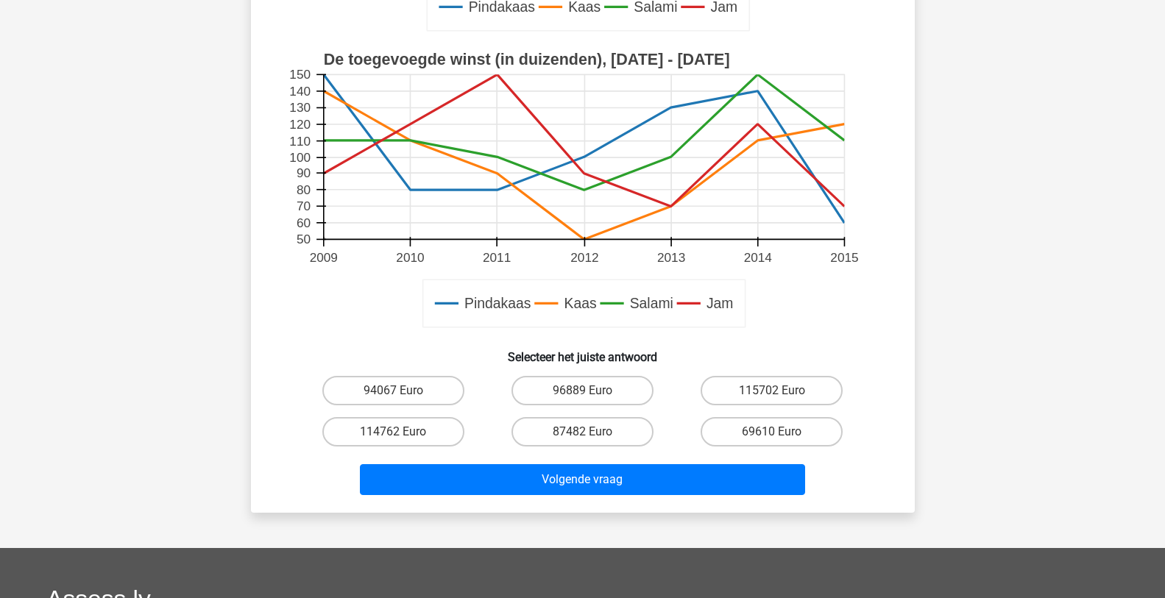
scroll to position [589, 0]
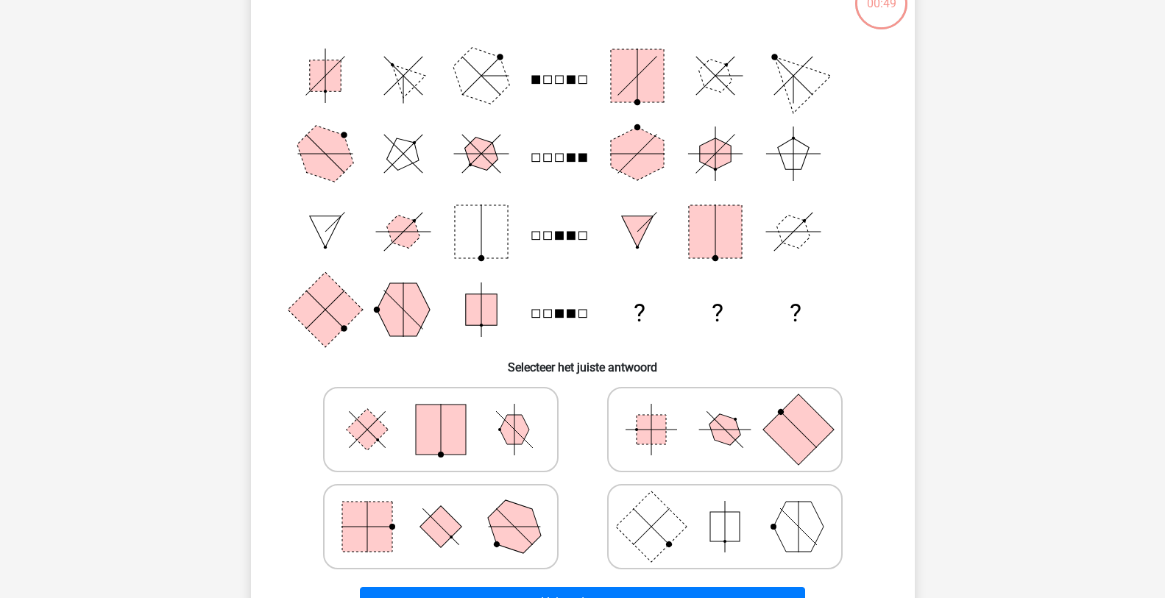
scroll to position [147, 0]
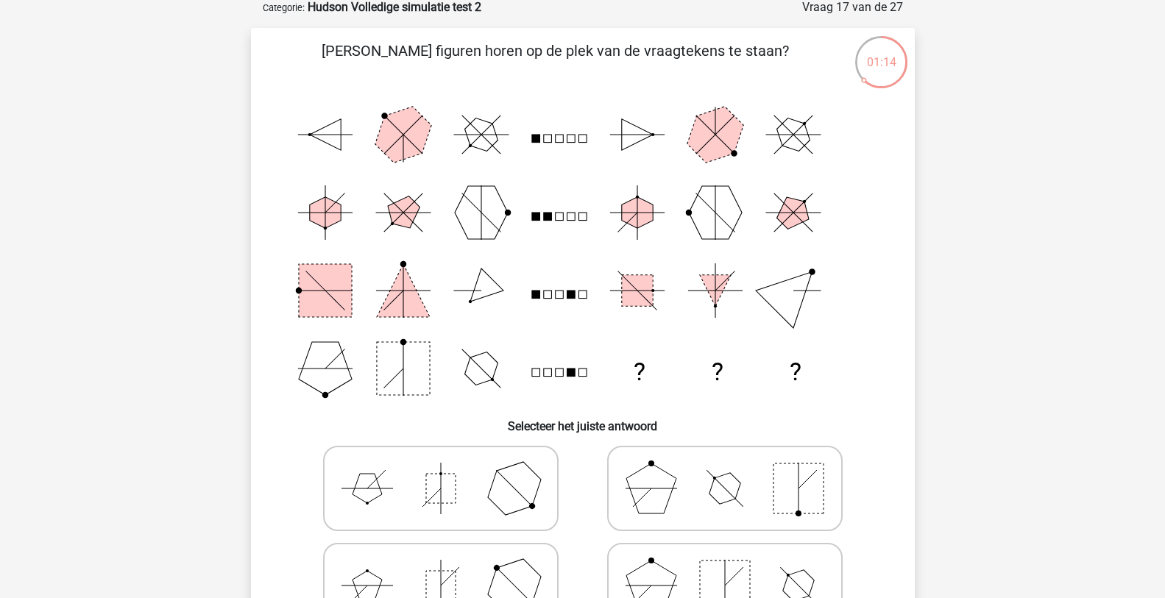
scroll to position [147, 0]
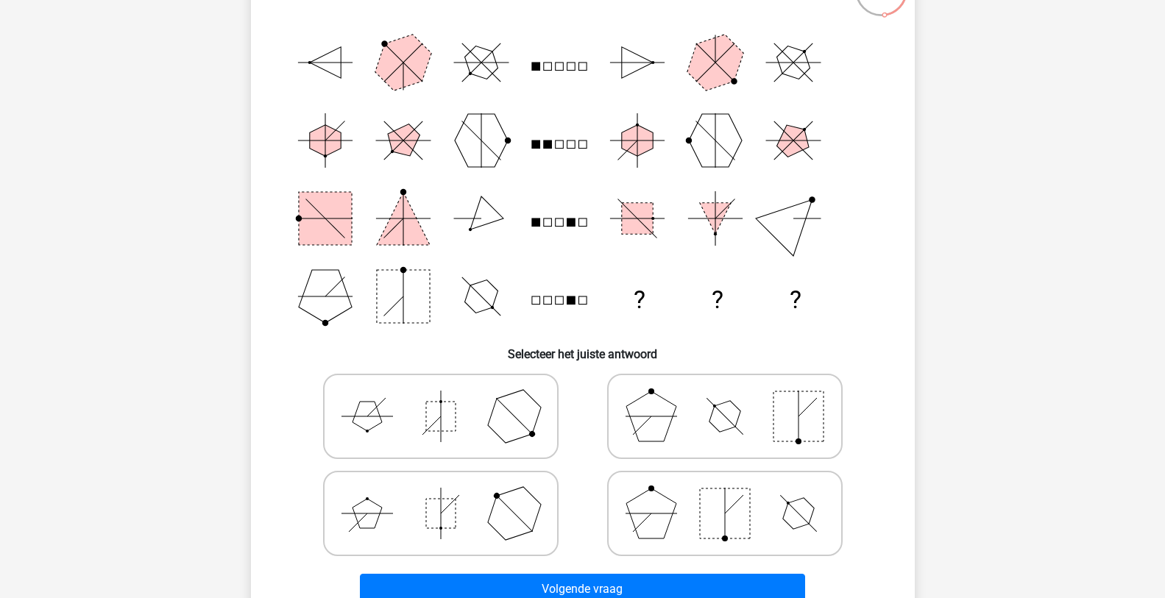
click at [461, 421] on icon at bounding box center [440, 417] width 221 height 74
click at [450, 398] on input "radio" at bounding box center [446, 393] width 10 height 10
radio input "true"
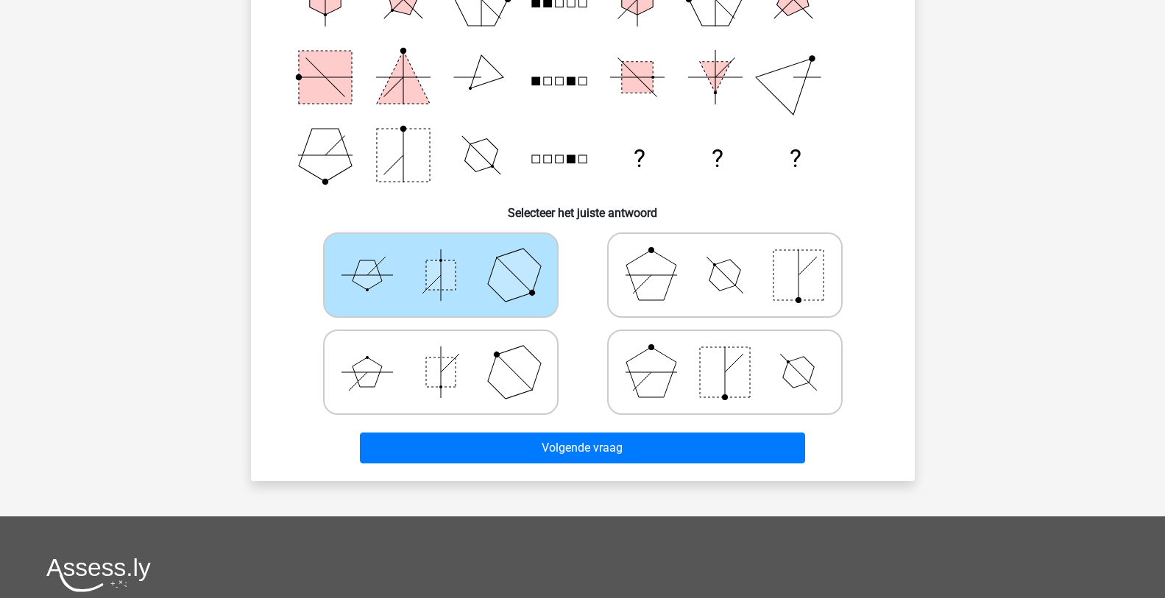
scroll to position [294, 0]
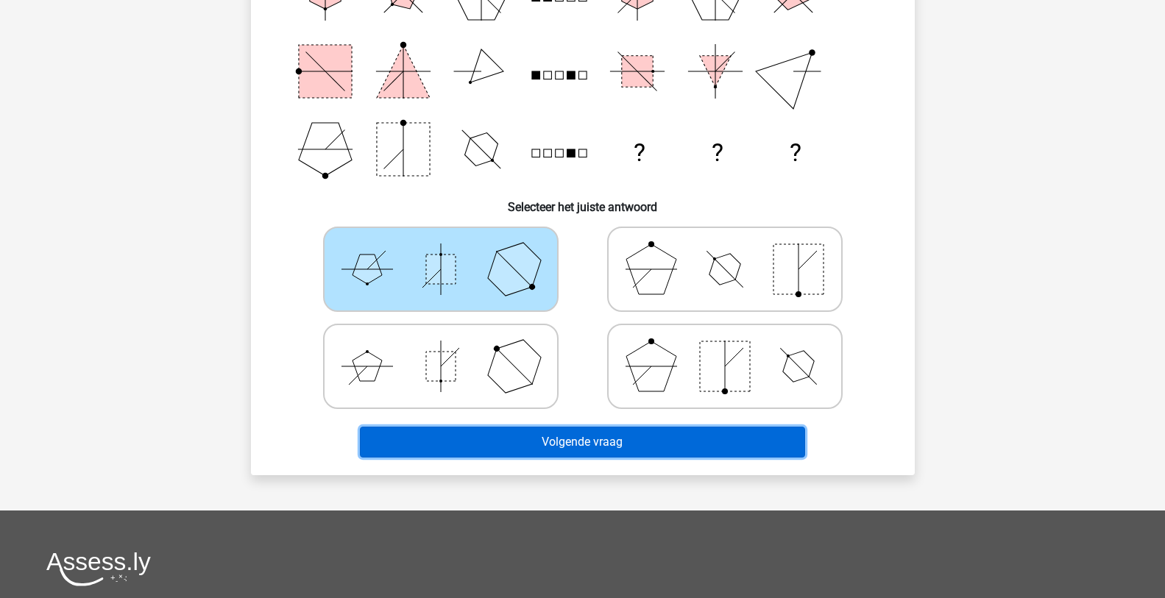
click at [627, 438] on button "Volgende vraag" at bounding box center [582, 442] width 445 height 31
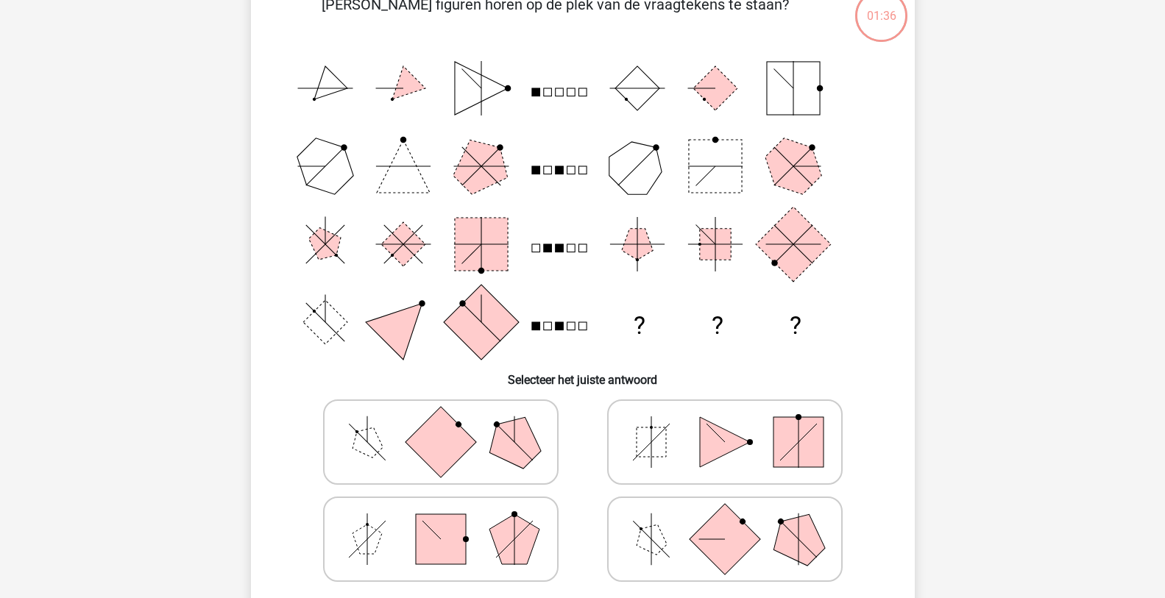
scroll to position [147, 0]
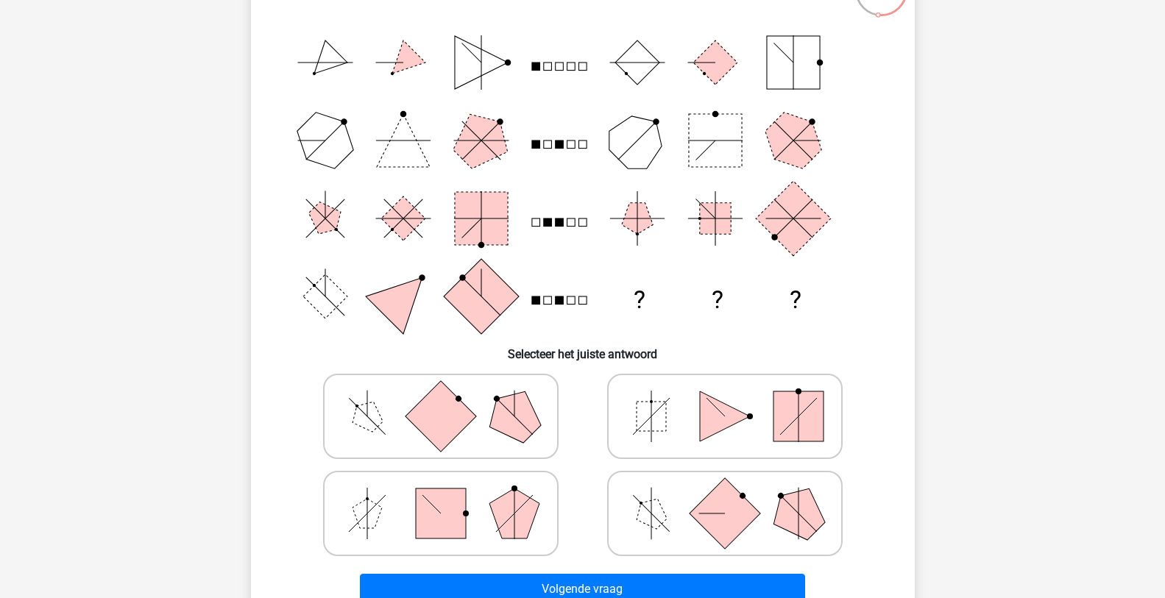
click at [764, 511] on icon at bounding box center [724, 514] width 221 height 74
click at [734, 495] on input "radio" at bounding box center [730, 491] width 10 height 10
radio input "true"
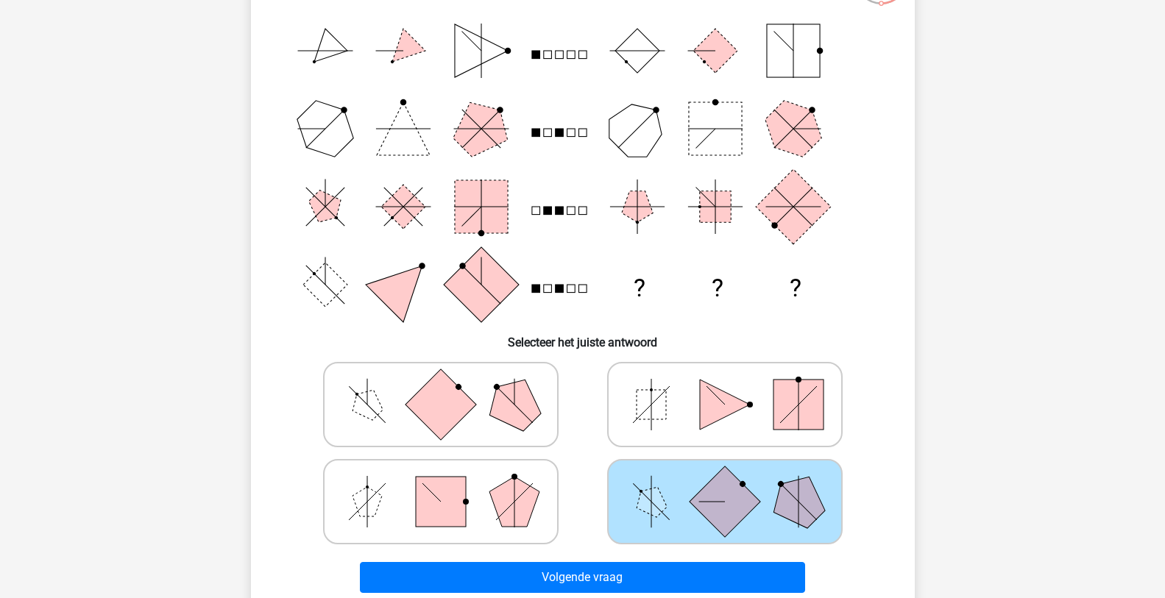
scroll to position [294, 0]
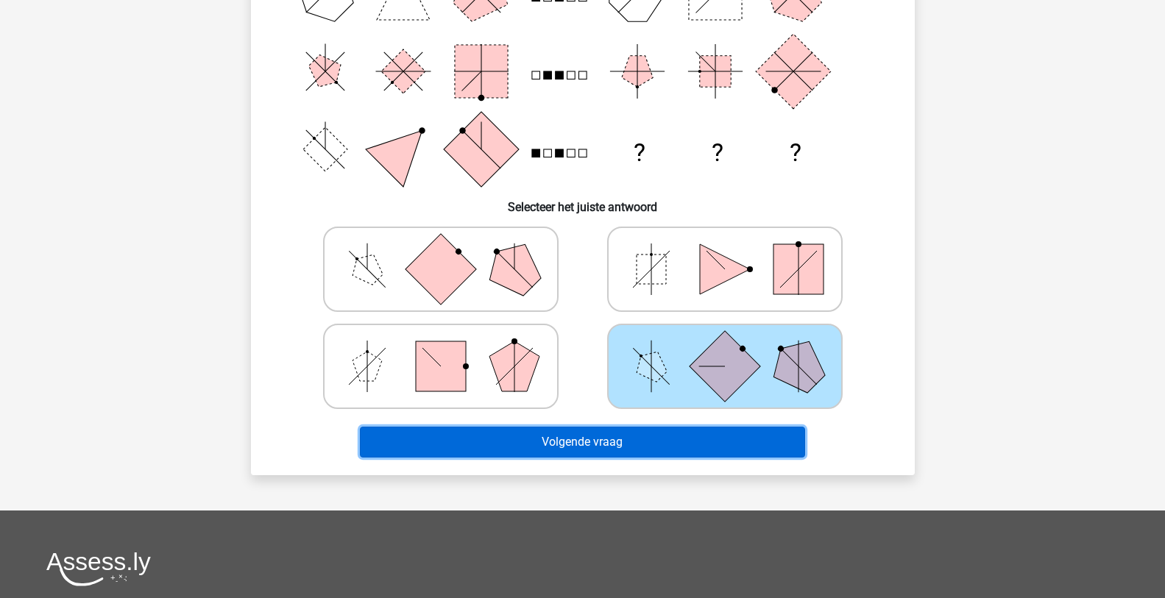
click at [673, 445] on button "Volgende vraag" at bounding box center [582, 442] width 445 height 31
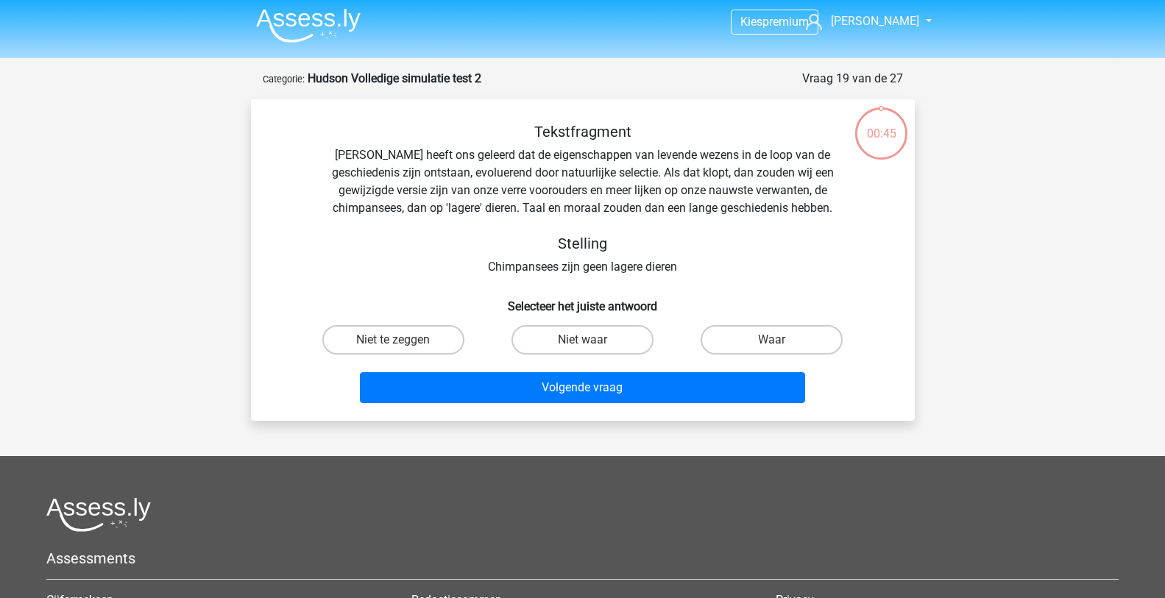
scroll to position [0, 0]
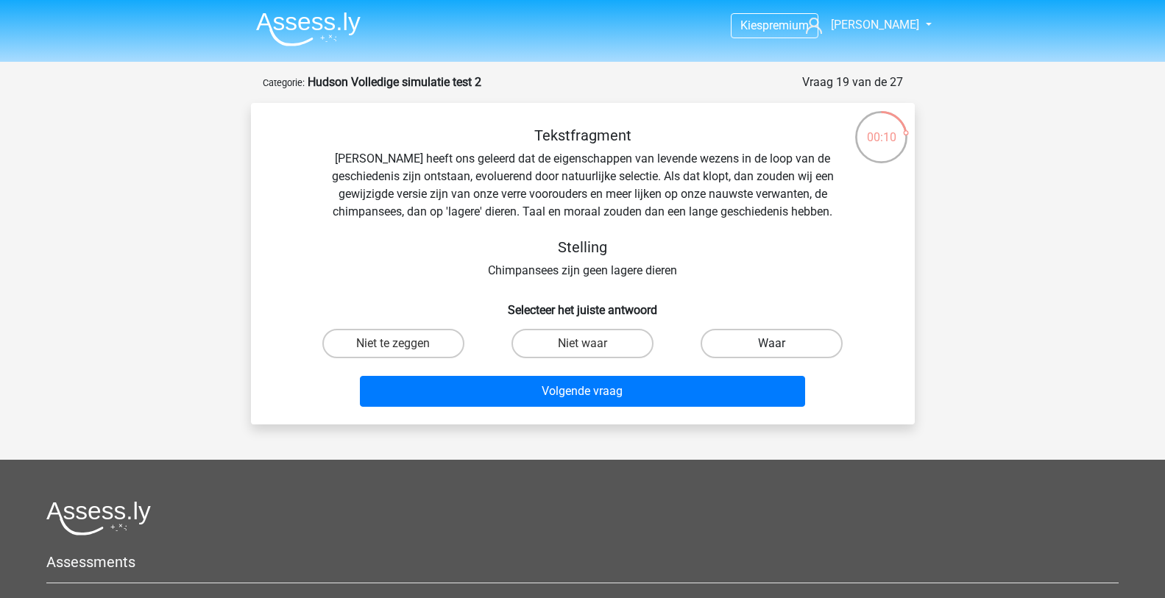
click at [743, 344] on label "Waar" at bounding box center [771, 343] width 142 height 29
click at [772, 344] on input "Waar" at bounding box center [777, 349] width 10 height 10
radio input "true"
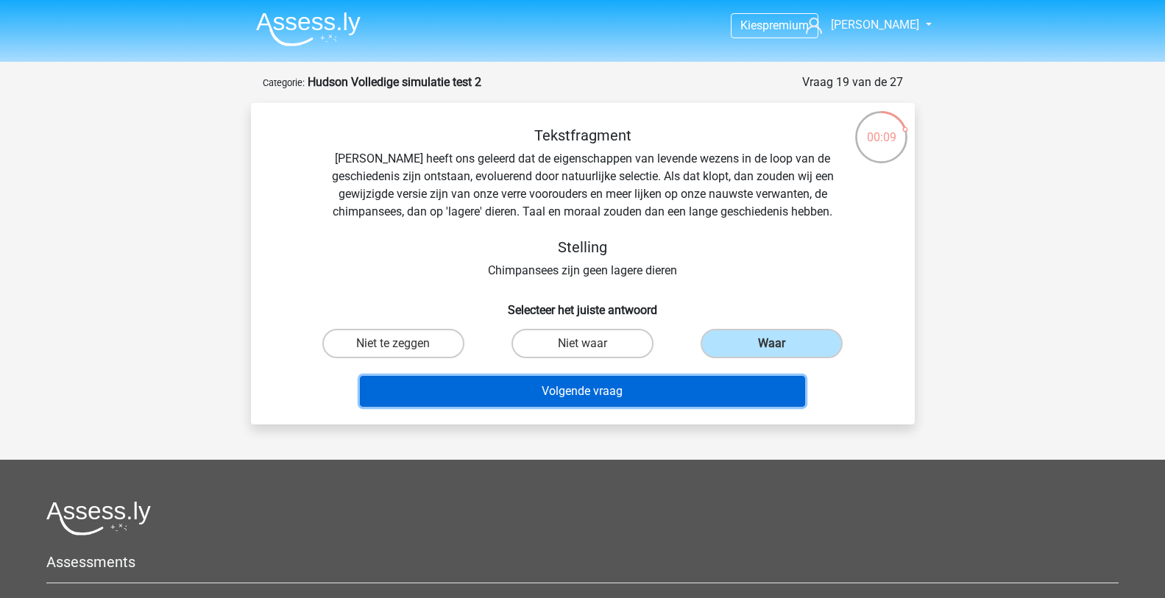
click at [642, 385] on button "Volgende vraag" at bounding box center [582, 391] width 445 height 31
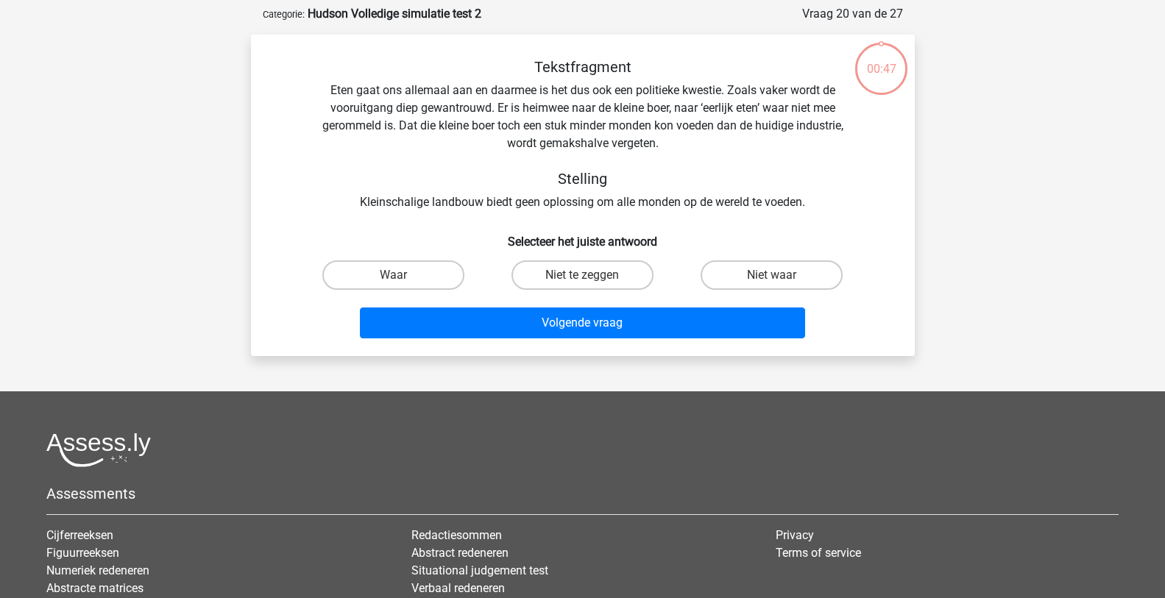
scroll to position [74, 0]
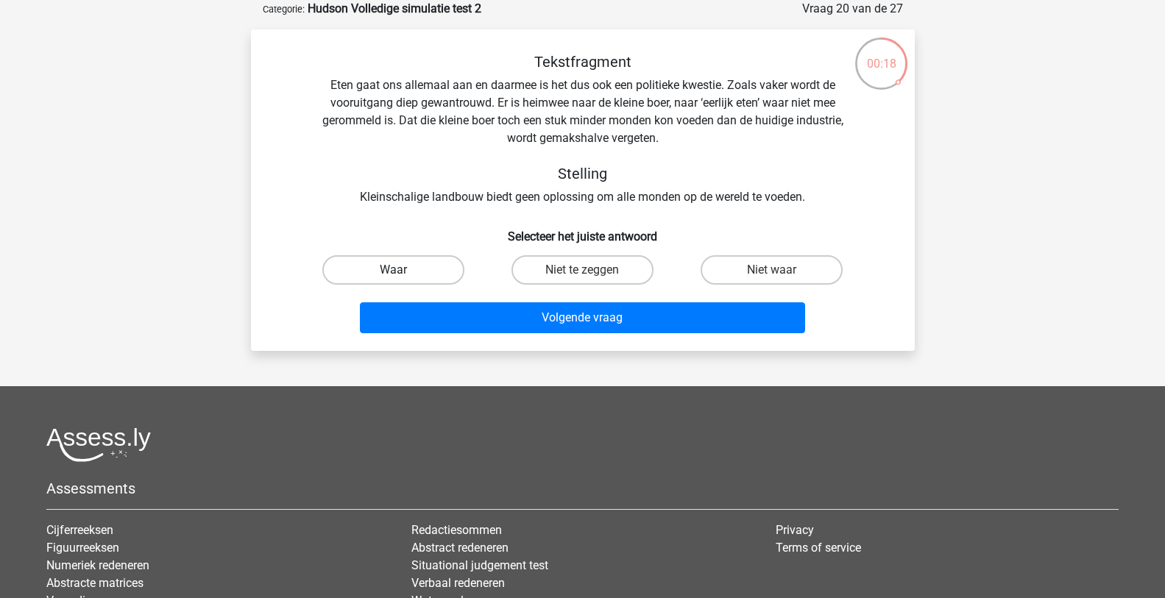
click at [437, 269] on label "Waar" at bounding box center [393, 269] width 142 height 29
click at [402, 270] on input "Waar" at bounding box center [398, 275] width 10 height 10
radio input "true"
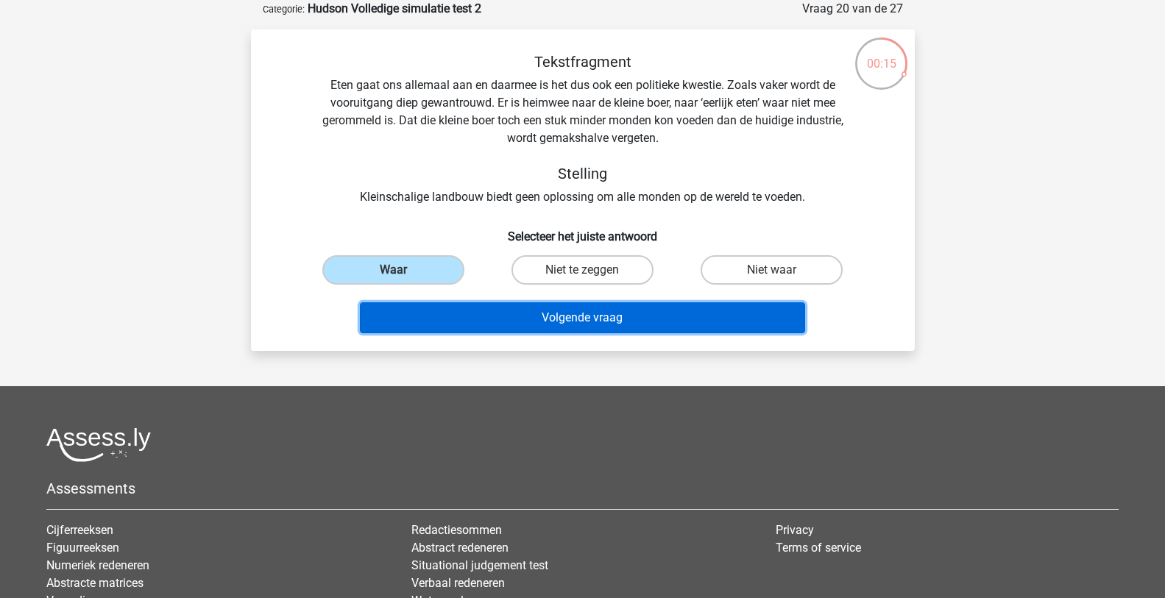
click at [571, 316] on button "Volgende vraag" at bounding box center [582, 317] width 445 height 31
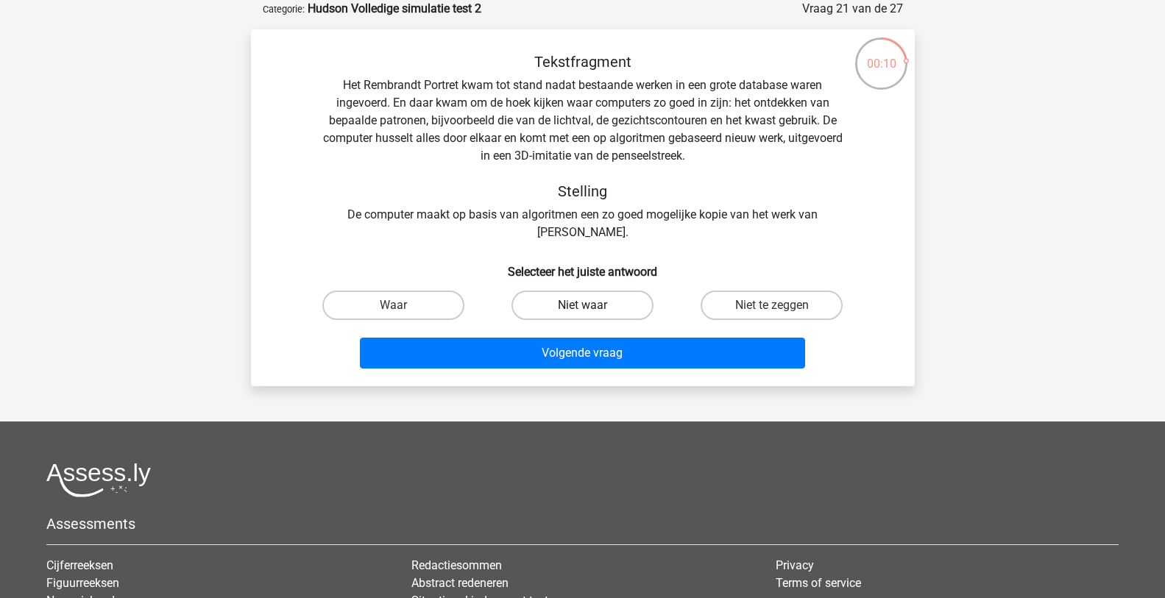
click at [598, 292] on label "Niet waar" at bounding box center [582, 305] width 142 height 29
click at [592, 305] on input "Niet waar" at bounding box center [587, 310] width 10 height 10
radio input "true"
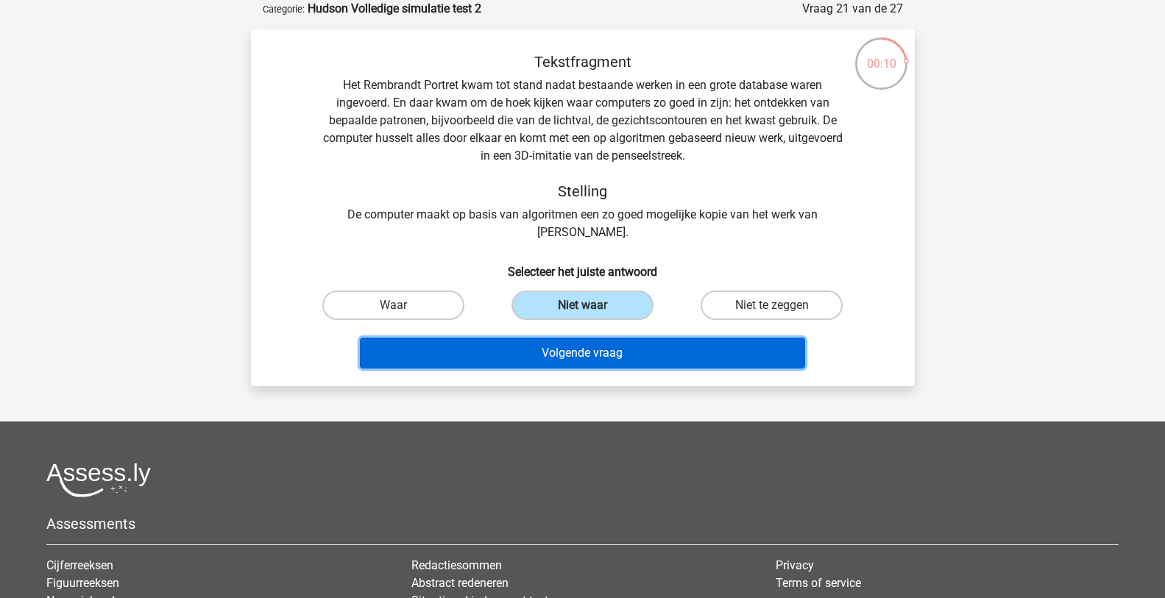
click at [614, 347] on button "Volgende vraag" at bounding box center [582, 353] width 445 height 31
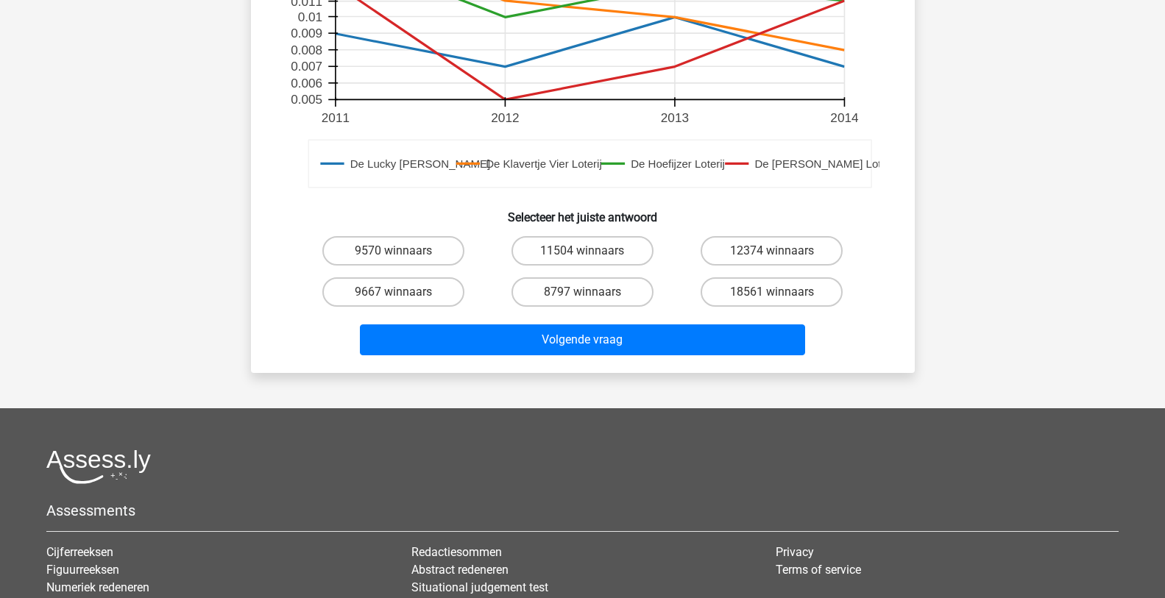
scroll to position [589, 0]
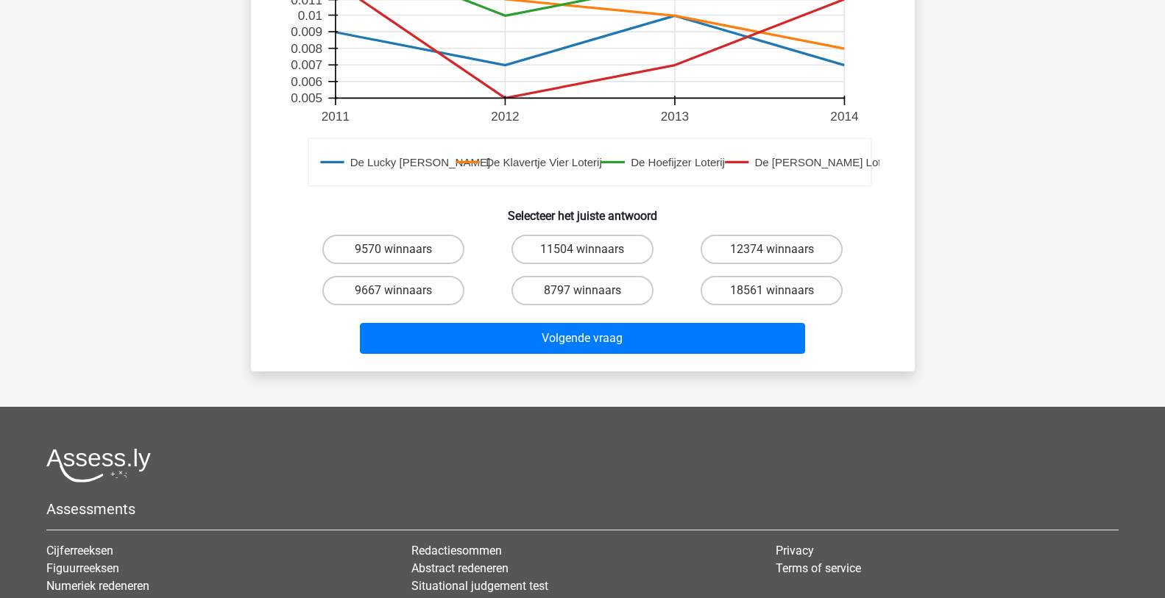
drag, startPoint x: 388, startPoint y: 269, endPoint x: 402, endPoint y: 277, distance: 15.8
click at [389, 276] on label "9667 winnaars" at bounding box center [393, 290] width 142 height 29
click at [393, 291] on input "9667 winnaars" at bounding box center [398, 296] width 10 height 10
radio input "true"
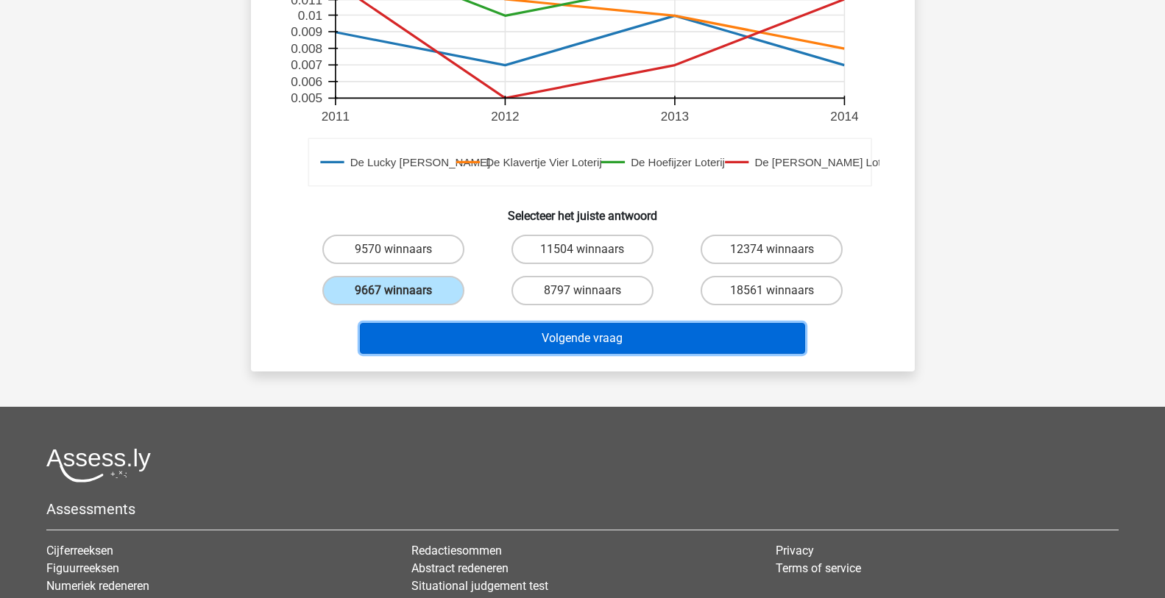
click at [574, 323] on button "Volgende vraag" at bounding box center [582, 338] width 445 height 31
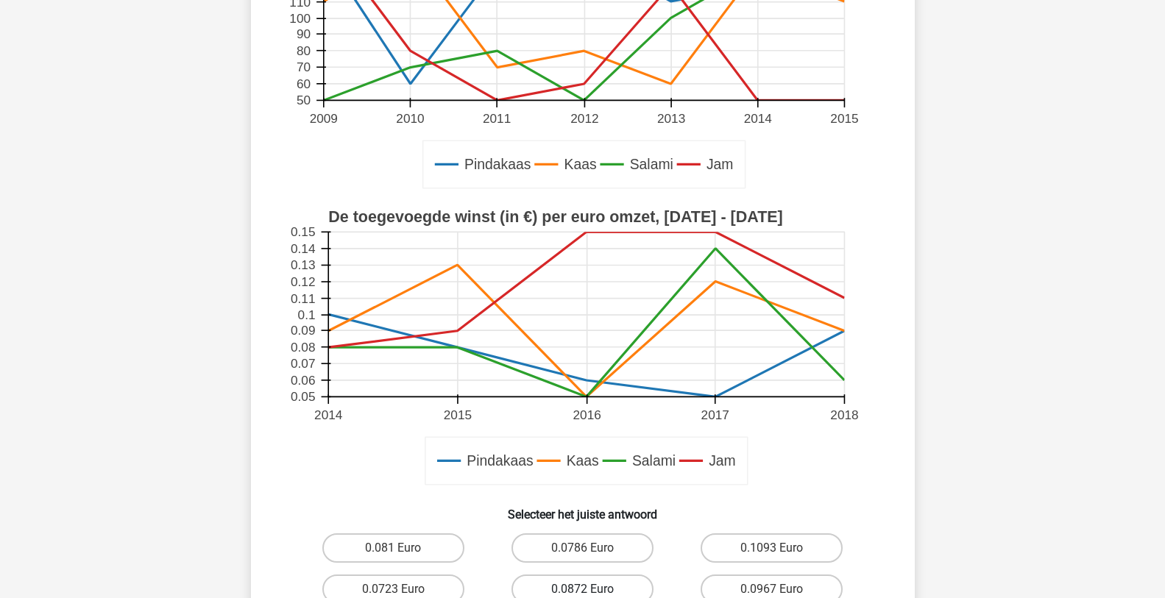
scroll to position [515, 0]
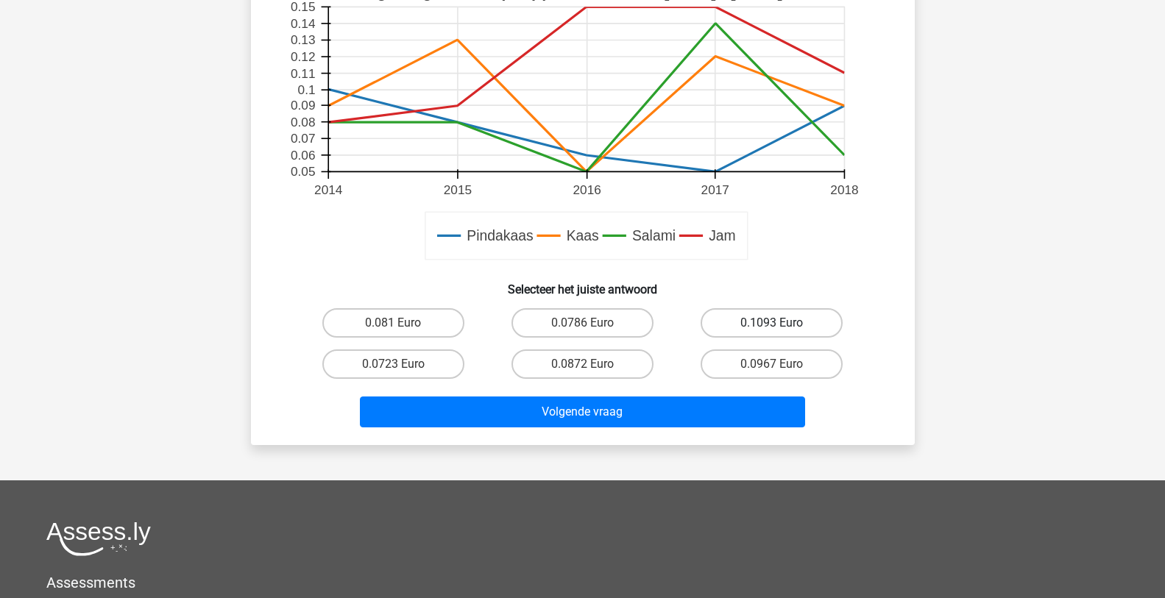
click at [770, 319] on label "0.1093 Euro" at bounding box center [771, 322] width 142 height 29
click at [772, 323] on input "0.1093 Euro" at bounding box center [777, 328] width 10 height 10
radio input "true"
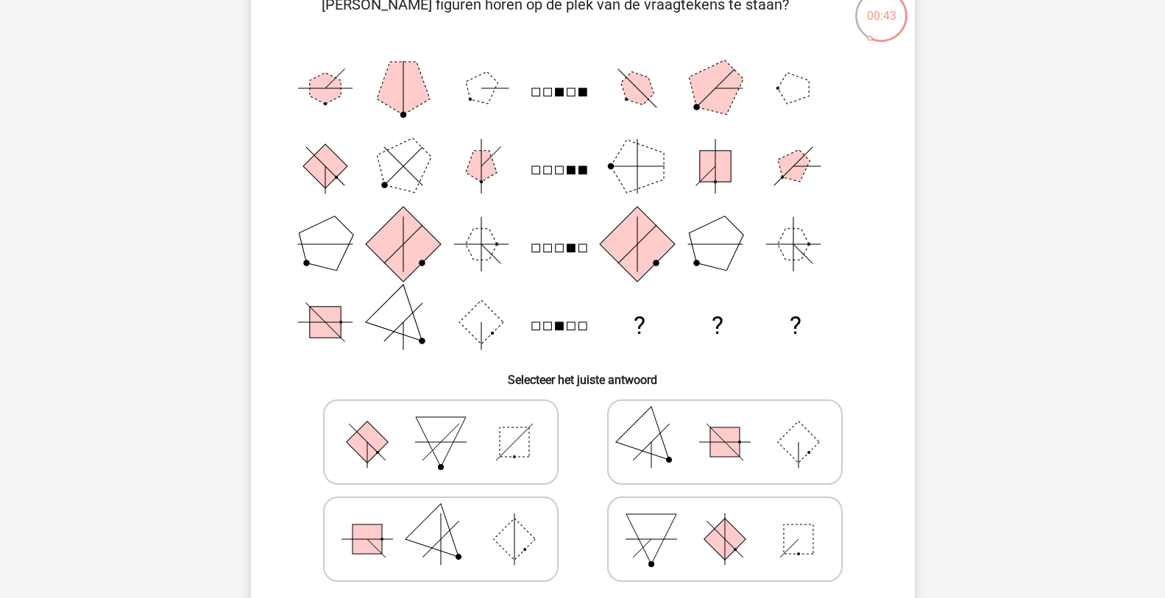
scroll to position [147, 0]
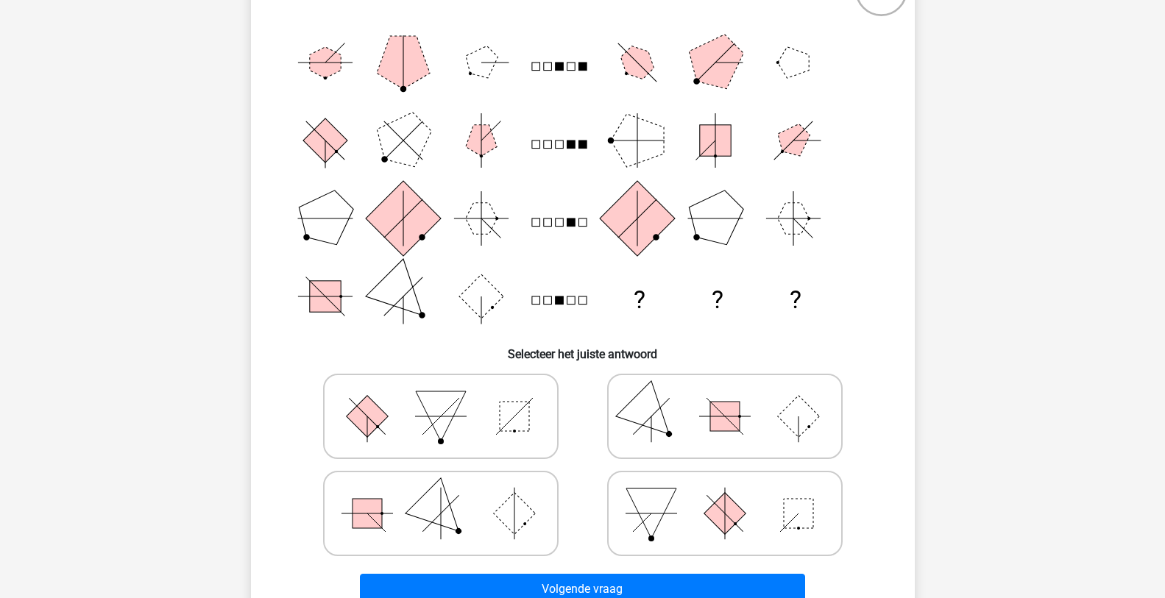
click at [450, 517] on polygon at bounding box center [440, 513] width 71 height 71
click at [450, 495] on input "radio" at bounding box center [446, 491] width 10 height 10
radio input "true"
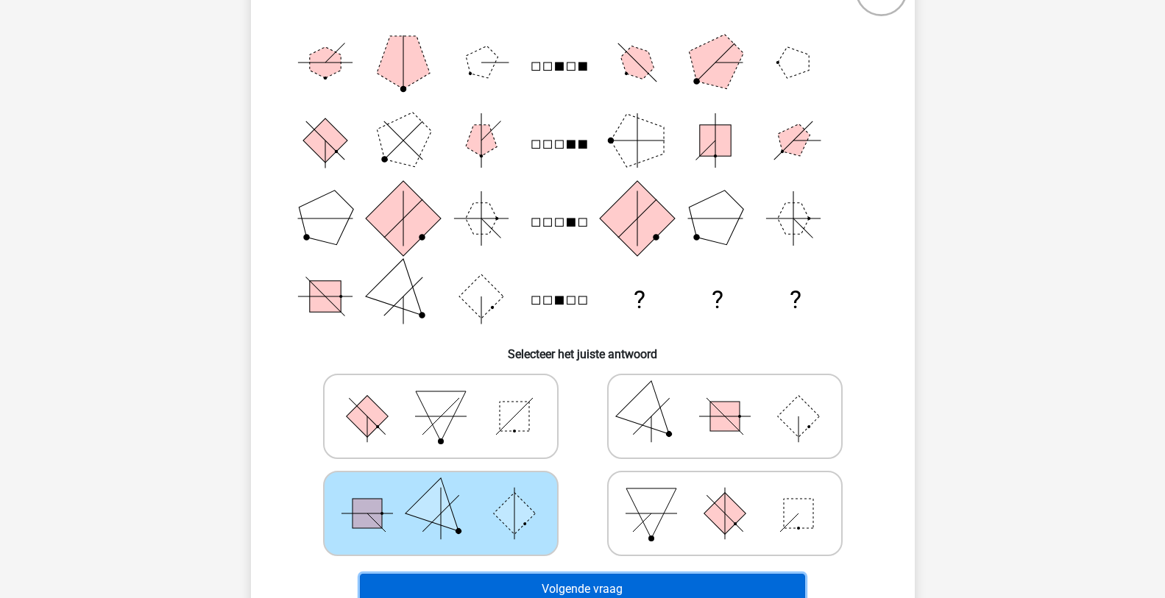
click at [585, 582] on button "Volgende vraag" at bounding box center [582, 589] width 445 height 31
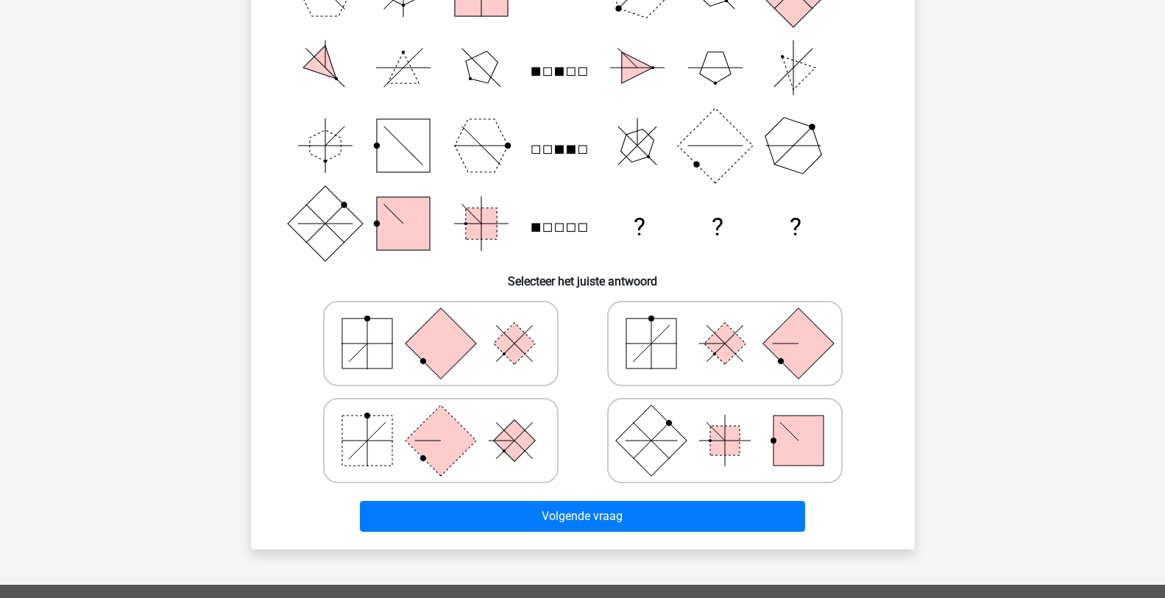
scroll to position [221, 0]
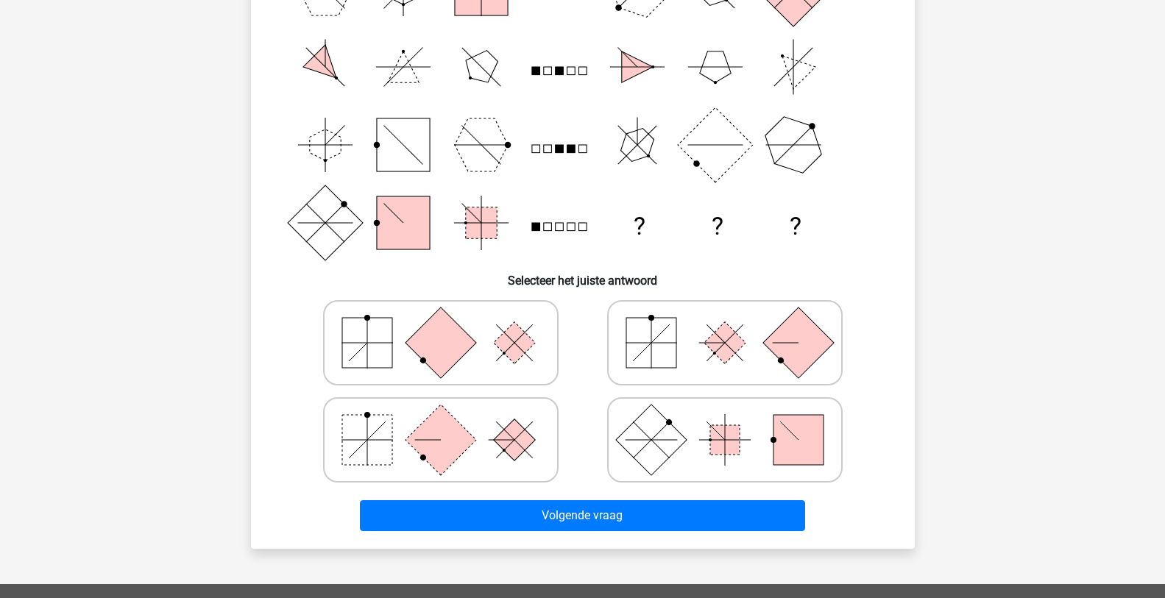
click at [704, 353] on icon at bounding box center [724, 343] width 221 height 74
click at [725, 324] on input "radio" at bounding box center [730, 320] width 10 height 10
radio input "true"
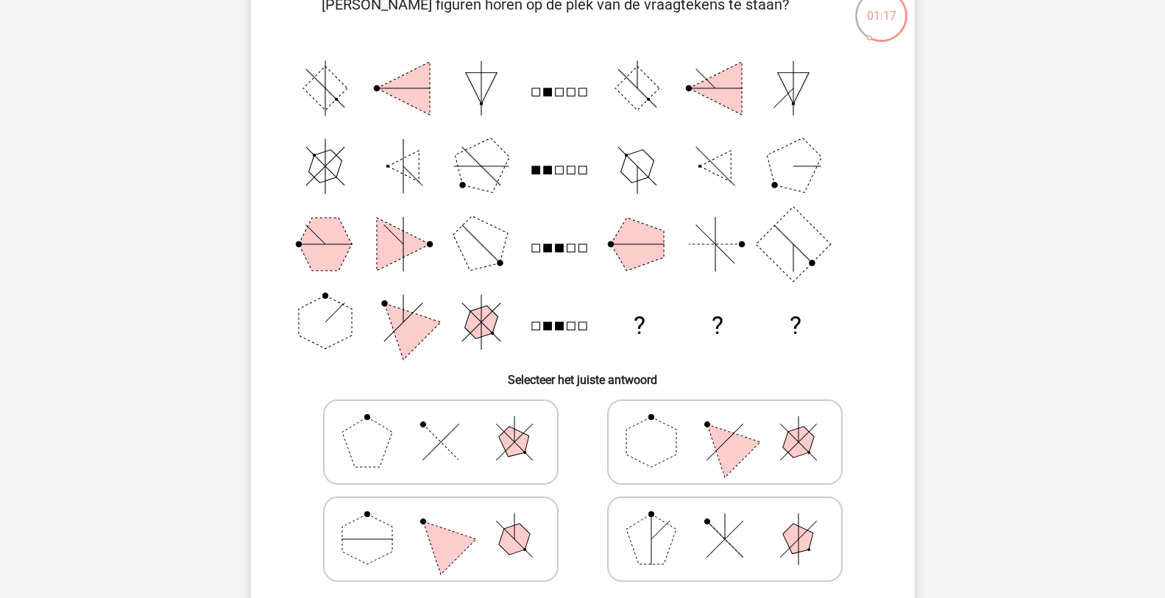
scroll to position [147, 0]
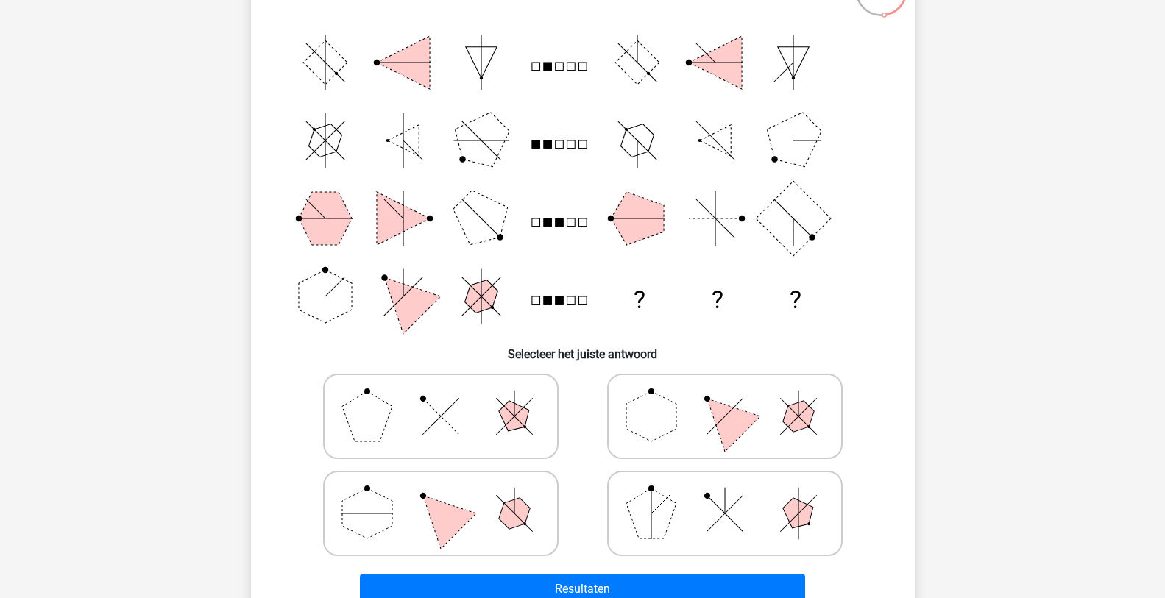
click at [451, 434] on icon at bounding box center [440, 417] width 221 height 74
click at [450, 398] on input "radio" at bounding box center [446, 393] width 10 height 10
radio input "true"
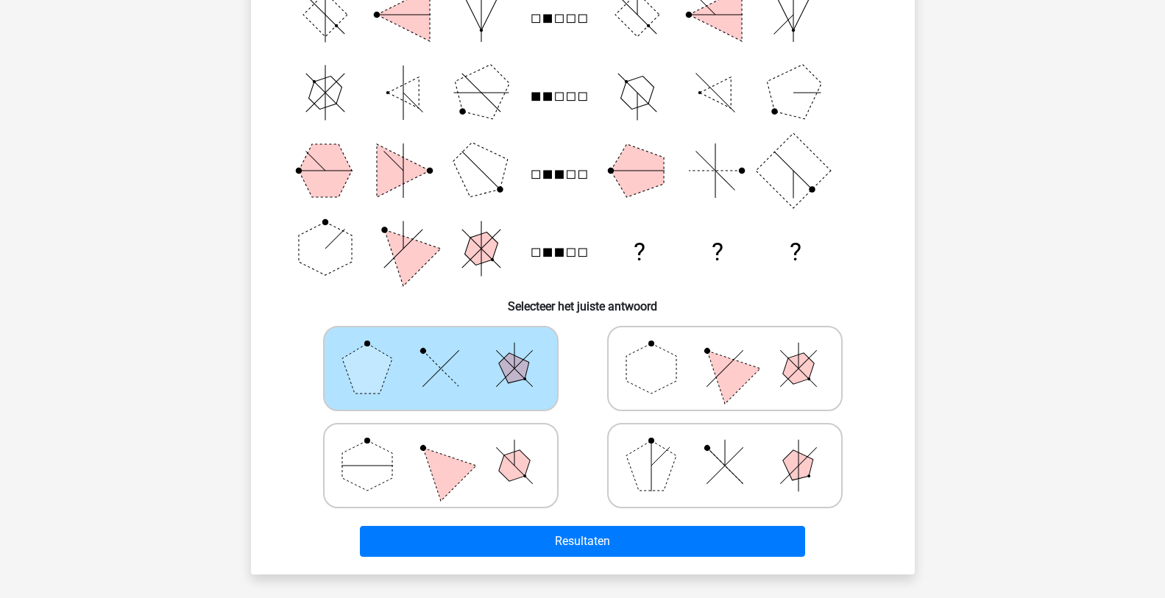
scroll to position [221, 0]
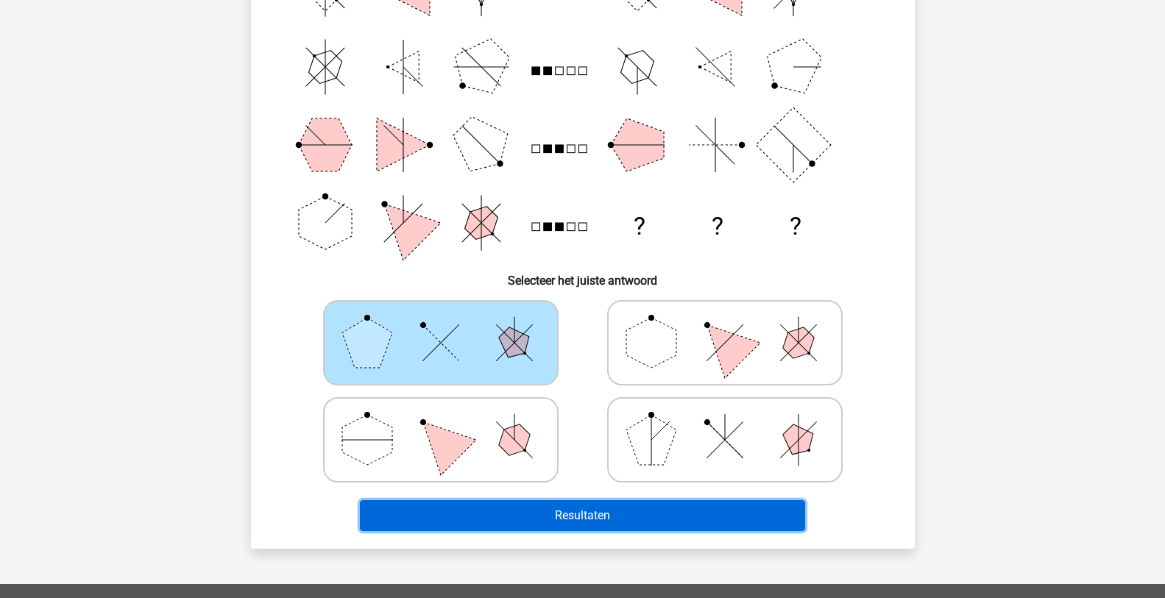
click at [575, 514] on button "Resultaten" at bounding box center [582, 515] width 445 height 31
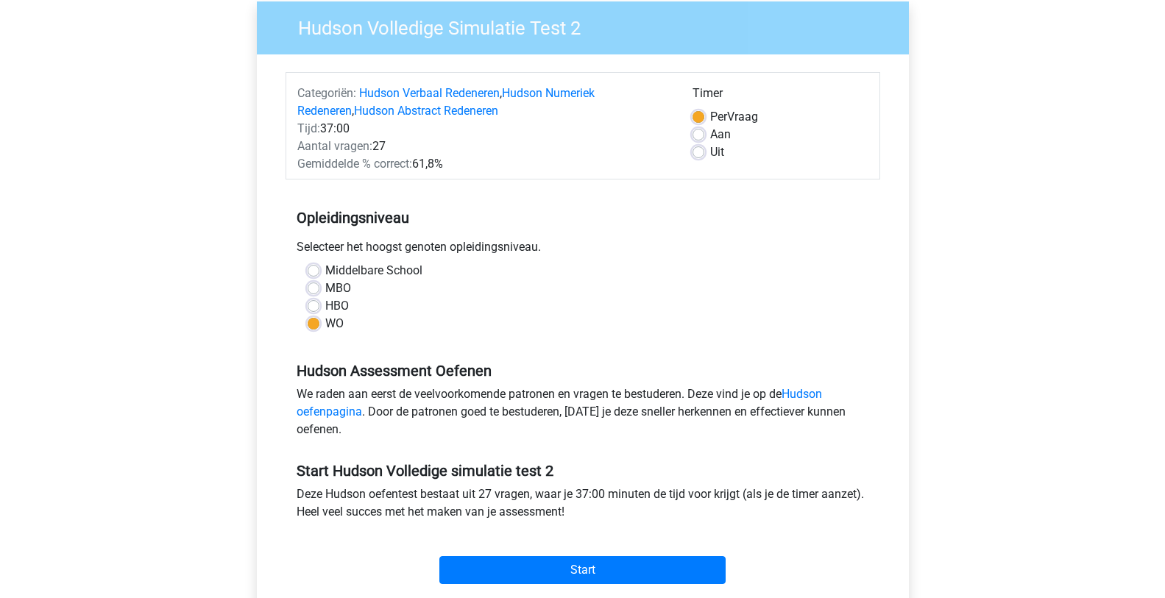
scroll to position [74, 0]
